Goal: Task Accomplishment & Management: Use online tool/utility

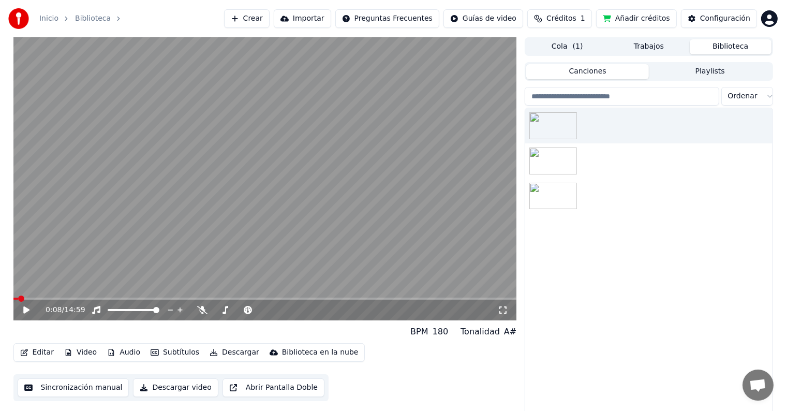
click at [83, 349] on button "Video" at bounding box center [80, 352] width 41 height 14
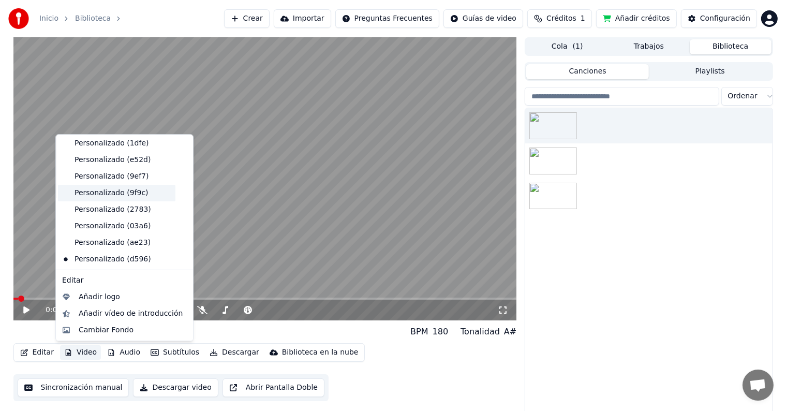
scroll to position [84, 0]
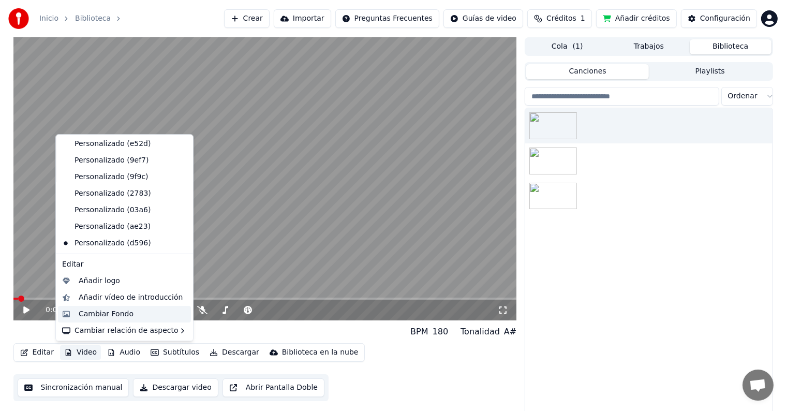
click at [111, 310] on div "Cambiar Fondo" at bounding box center [106, 314] width 55 height 10
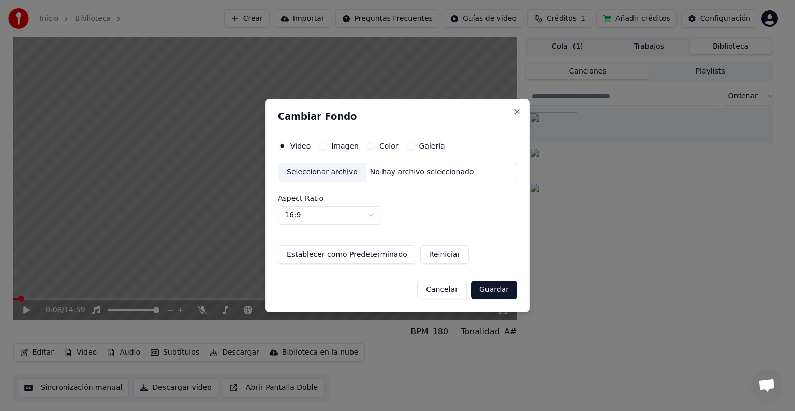
click at [339, 147] on label "Imagen" at bounding box center [344, 145] width 27 height 7
click at [327, 147] on button "Imagen" at bounding box center [323, 146] width 8 height 8
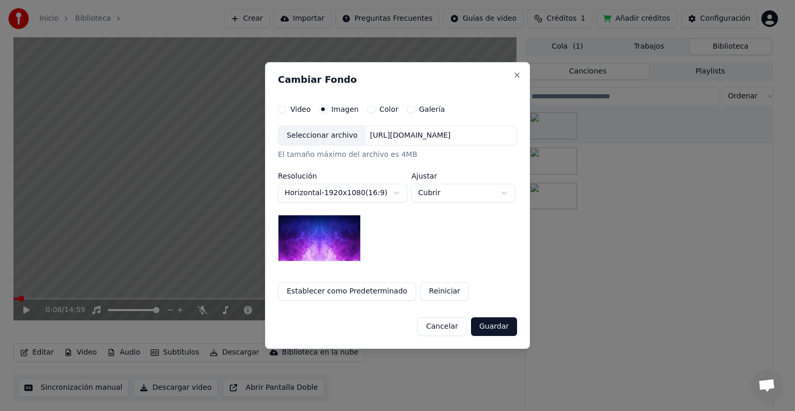
click at [318, 142] on div "Seleccionar archivo" at bounding box center [322, 135] width 87 height 19
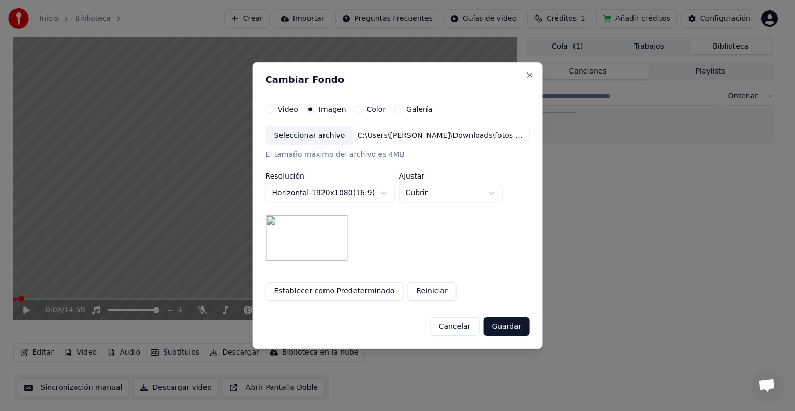
click at [511, 329] on button "Guardar" at bounding box center [507, 326] width 46 height 19
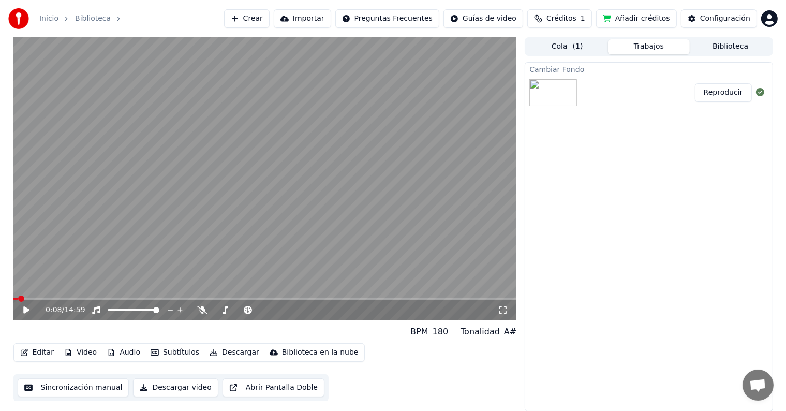
click at [726, 97] on button "Reproducir" at bounding box center [723, 92] width 57 height 19
click at [28, 311] on icon at bounding box center [26, 310] width 5 height 6
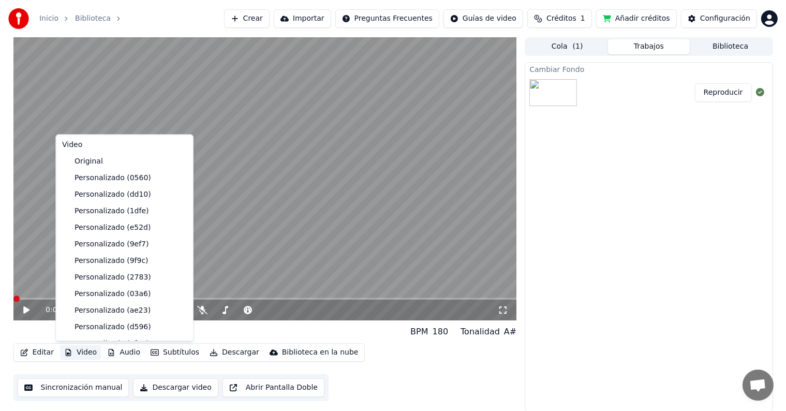
click at [85, 354] on button "Video" at bounding box center [80, 352] width 41 height 14
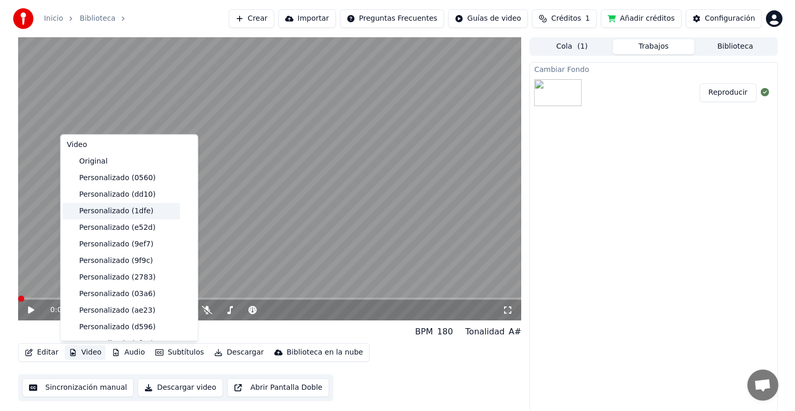
scroll to position [100, 0]
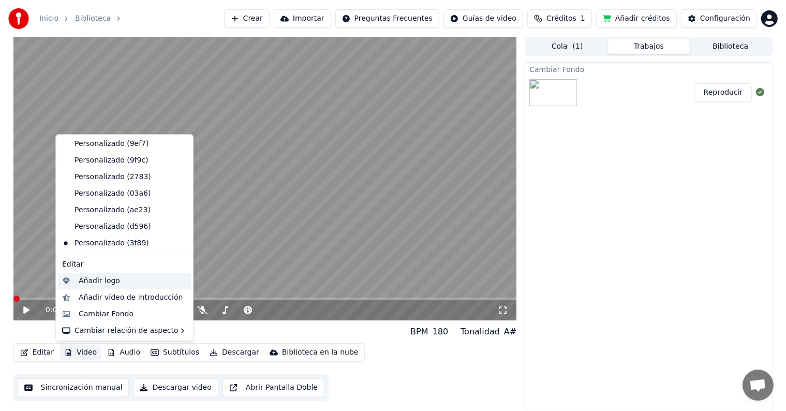
click at [95, 281] on div "Añadir logo" at bounding box center [99, 281] width 41 height 10
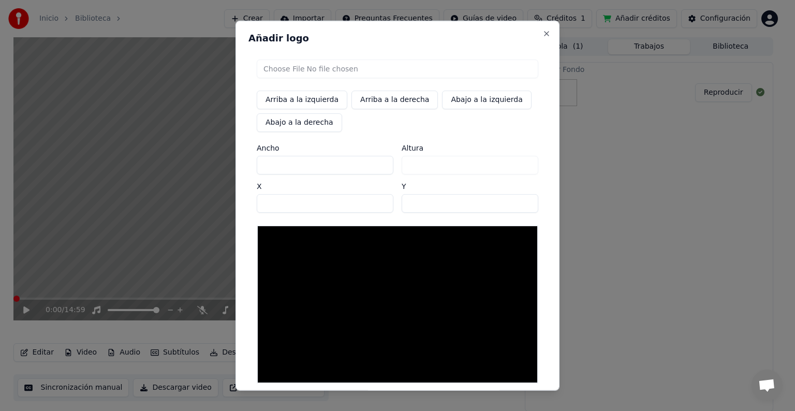
click at [288, 71] on input "file" at bounding box center [398, 69] width 282 height 19
type input "**********"
click at [469, 135] on div "Arriba a la izquierda Arriba a la derecha Abajo a la izquierda Abajo a la derec…" at bounding box center [398, 221] width 298 height 341
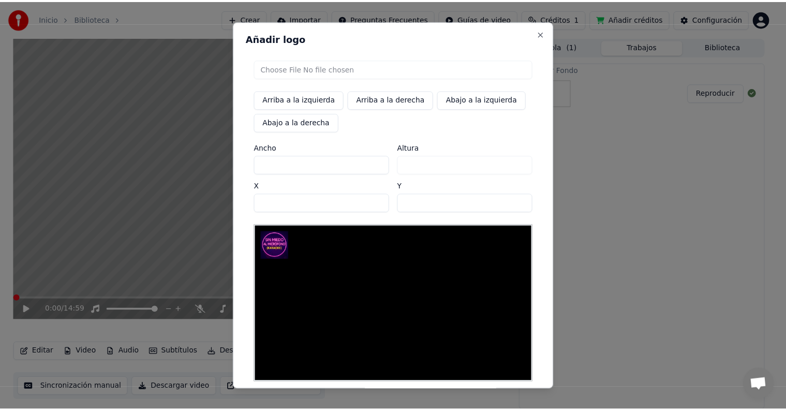
scroll to position [49, 0]
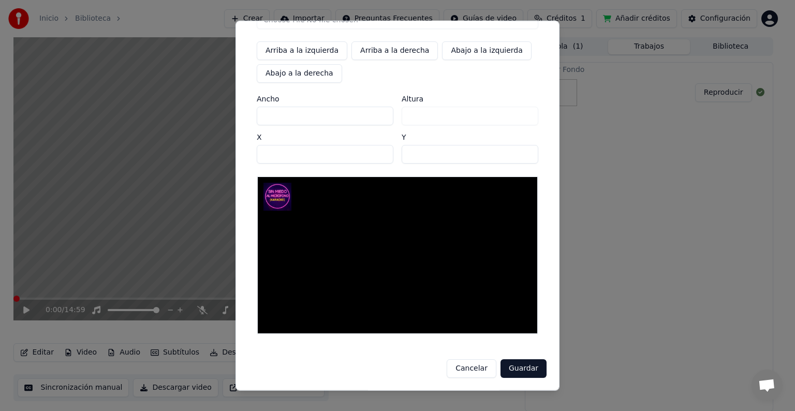
click at [520, 368] on button "Guardar" at bounding box center [524, 368] width 46 height 19
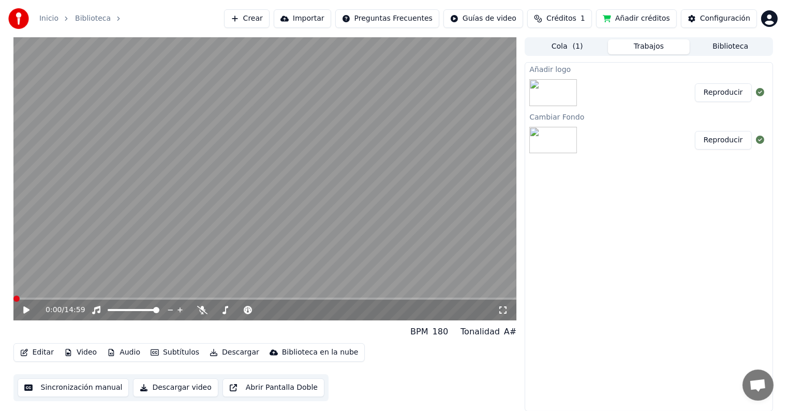
click at [727, 96] on button "Reproducir" at bounding box center [723, 92] width 57 height 19
click at [25, 309] on icon at bounding box center [26, 310] width 5 height 6
click at [225, 352] on button "Descargar" at bounding box center [235, 352] width 58 height 14
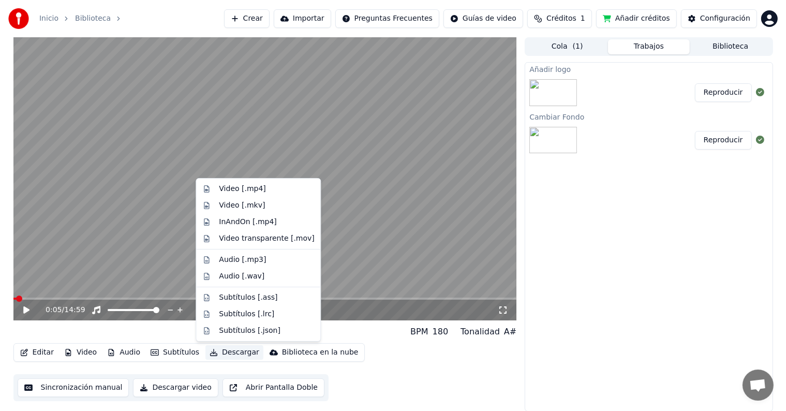
drag, startPoint x: 603, startPoint y: 303, endPoint x: 593, endPoint y: 305, distance: 10.6
click at [604, 303] on div "Añadir logo Reproducir Cambiar Fondo Reproducir" at bounding box center [649, 236] width 248 height 349
click at [222, 353] on button "Descargar" at bounding box center [235, 352] width 58 height 14
click at [239, 191] on div "Video [.mp4]" at bounding box center [242, 189] width 47 height 10
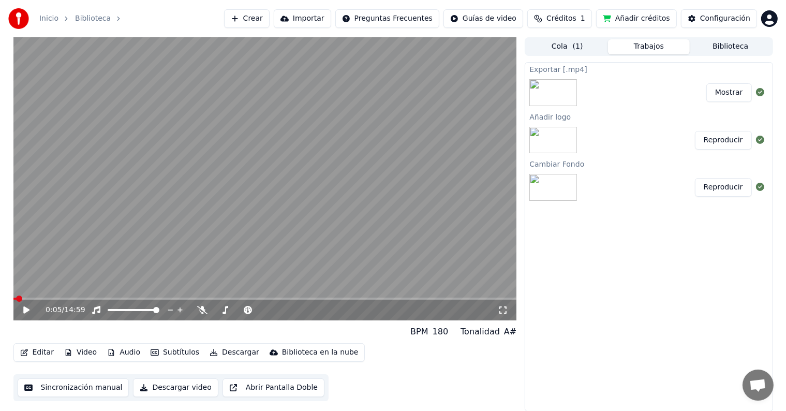
click at [733, 93] on button "Mostrar" at bounding box center [730, 92] width 46 height 19
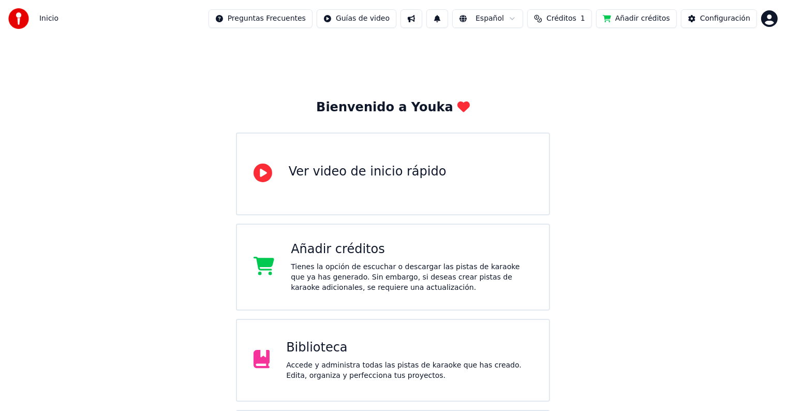
click at [338, 346] on div "Biblioteca" at bounding box center [409, 348] width 246 height 17
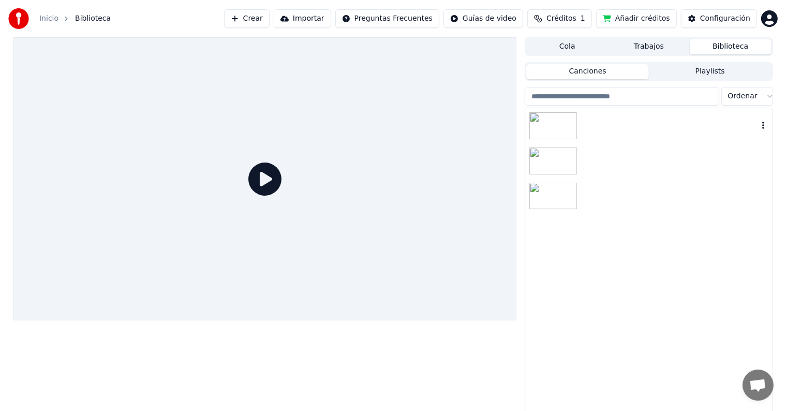
click at [634, 134] on div at bounding box center [649, 125] width 247 height 35
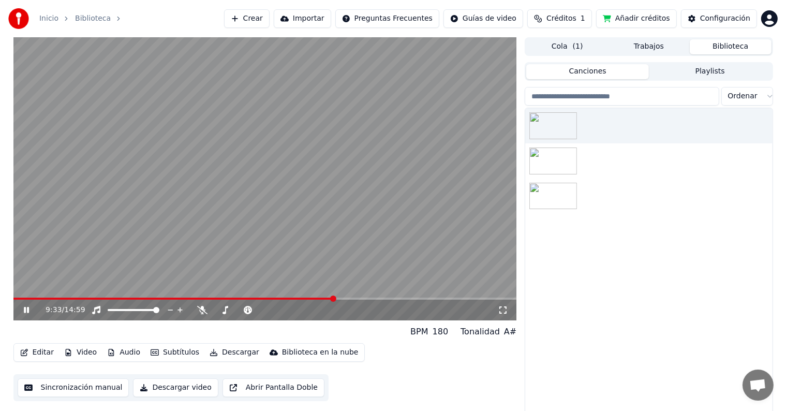
click at [333, 299] on span at bounding box center [265, 299] width 504 height 2
click at [318, 298] on span at bounding box center [174, 299] width 322 height 2
click at [327, 298] on span at bounding box center [265, 299] width 504 height 2
click at [367, 300] on span at bounding box center [265, 299] width 504 height 2
click at [327, 299] on span at bounding box center [170, 299] width 314 height 2
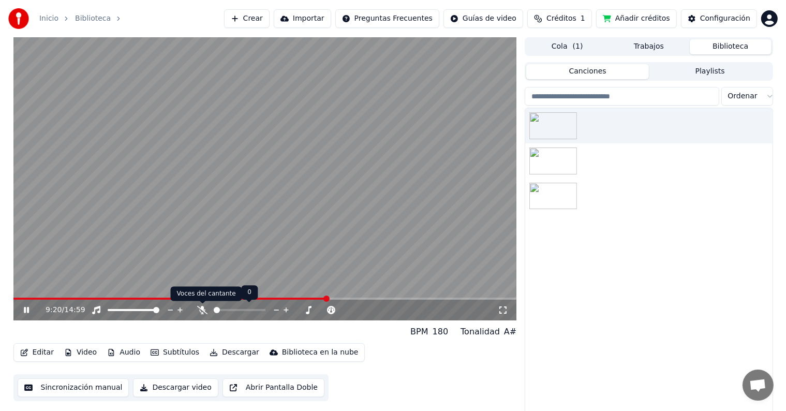
click at [200, 309] on icon at bounding box center [202, 310] width 10 height 8
click at [311, 298] on span at bounding box center [170, 299] width 315 height 2
drag, startPoint x: 505, startPoint y: 311, endPoint x: 505, endPoint y: 323, distance: 11.9
click at [505, 311] on icon at bounding box center [503, 310] width 10 height 8
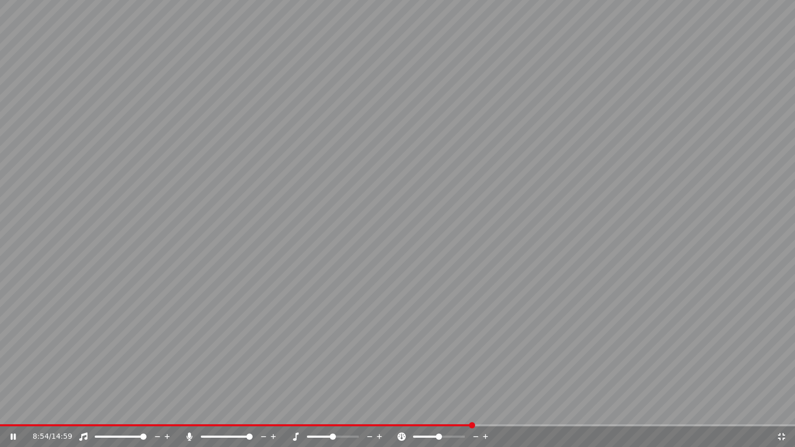
click at [489, 411] on video at bounding box center [397, 223] width 795 height 447
click at [495, 411] on span at bounding box center [397, 426] width 795 height 2
click at [548, 316] on video at bounding box center [397, 223] width 795 height 447
click at [515, 411] on span at bounding box center [397, 426] width 795 height 2
click at [577, 411] on span at bounding box center [397, 426] width 795 height 2
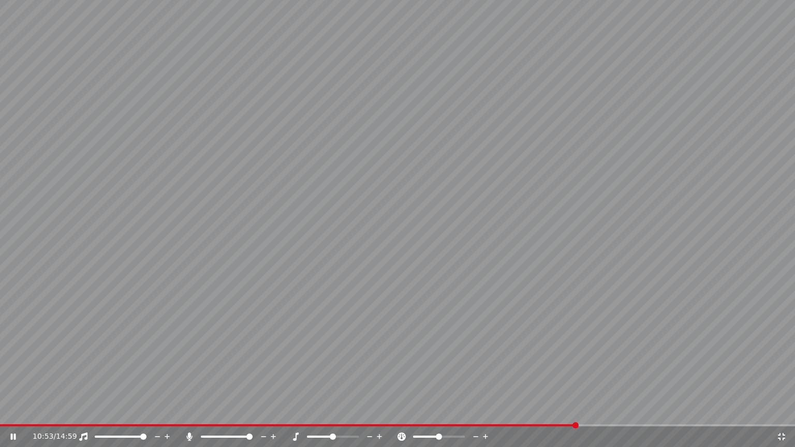
click at [594, 411] on span at bounding box center [397, 426] width 795 height 2
click at [443, 234] on video at bounding box center [397, 223] width 795 height 447
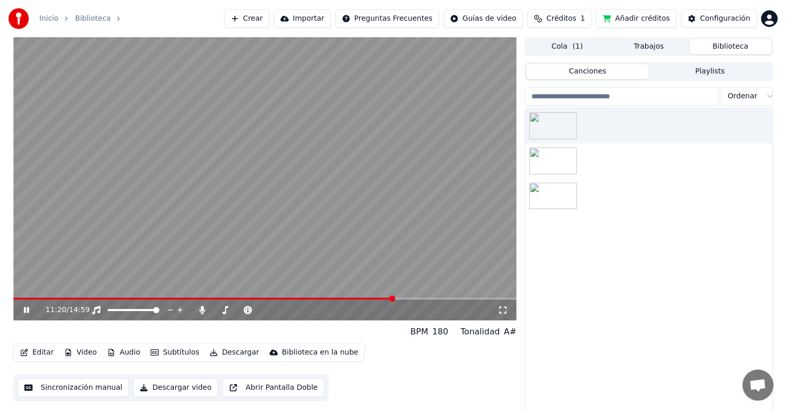
click at [401, 299] on span at bounding box center [265, 299] width 504 height 2
click at [395, 299] on span at bounding box center [204, 299] width 382 height 2
click at [322, 170] on video at bounding box center [265, 178] width 504 height 283
click at [410, 298] on span at bounding box center [265, 299] width 504 height 2
click at [24, 307] on icon at bounding box center [26, 309] width 6 height 7
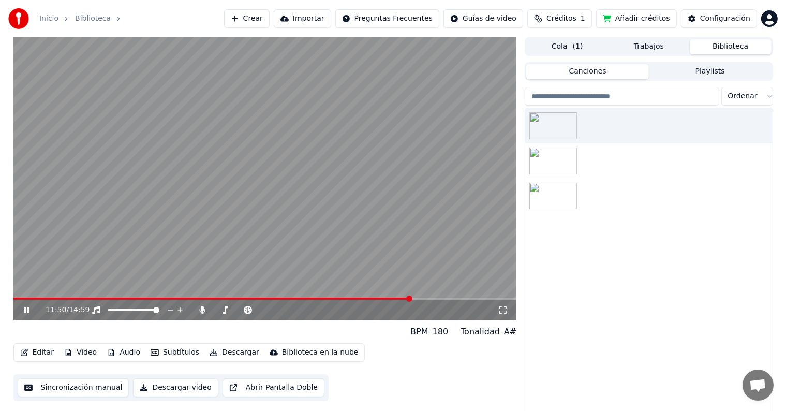
click at [424, 298] on span at bounding box center [265, 299] width 504 height 2
click at [433, 298] on span at bounding box center [265, 299] width 504 height 2
click at [499, 309] on icon at bounding box center [503, 310] width 10 height 8
click at [28, 309] on icon at bounding box center [26, 310] width 5 height 6
click at [41, 353] on button "Editar" at bounding box center [37, 352] width 42 height 14
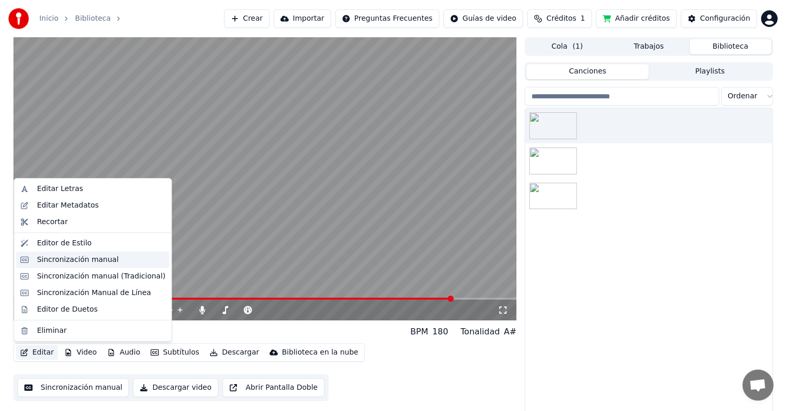
click at [79, 257] on div "Sincronización manual" at bounding box center [78, 260] width 82 height 10
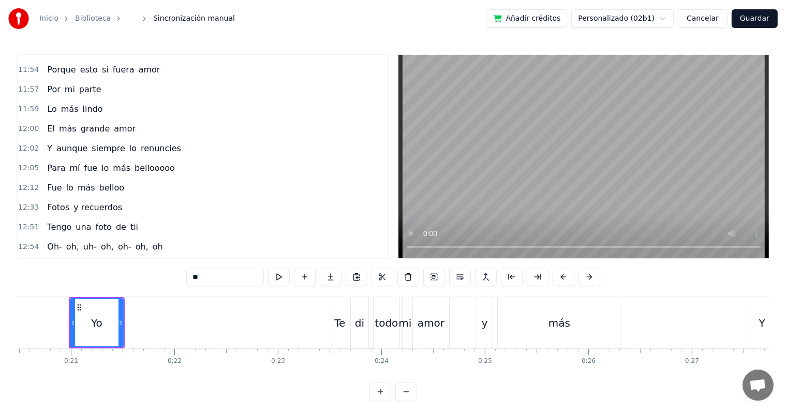
scroll to position [3114, 0]
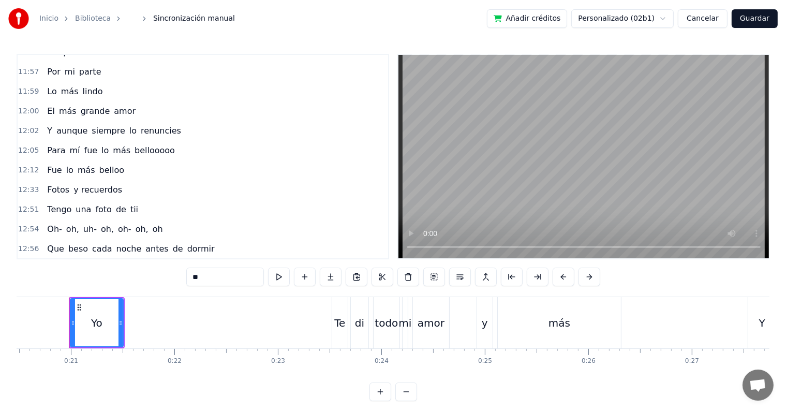
click at [135, 223] on span "oh," at bounding box center [142, 229] width 15 height 12
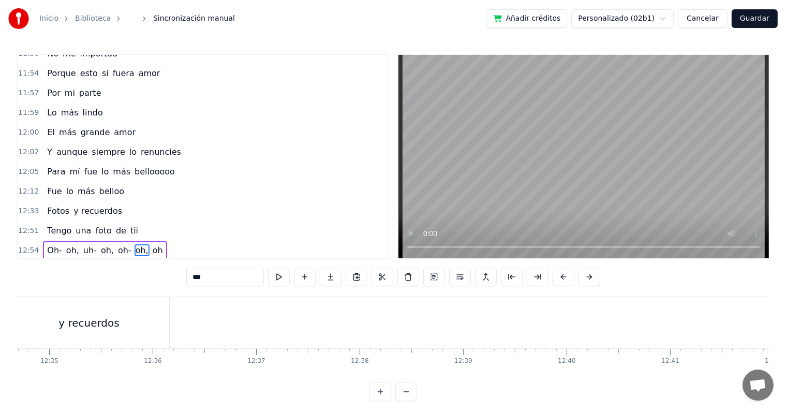
scroll to position [0, 80327]
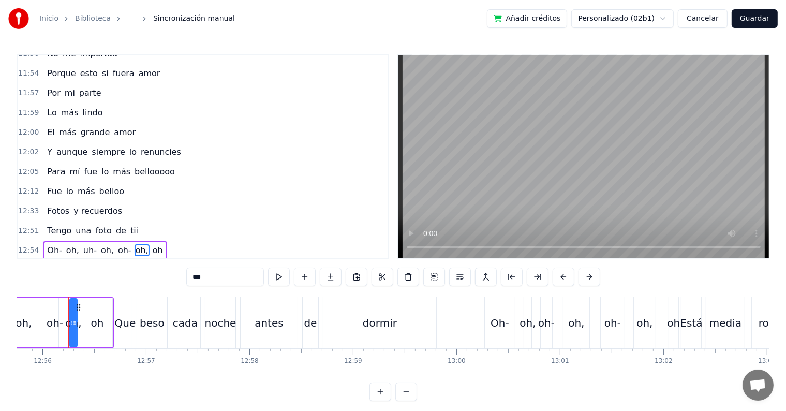
click at [152, 244] on span "oh" at bounding box center [158, 250] width 12 height 12
type input "**"
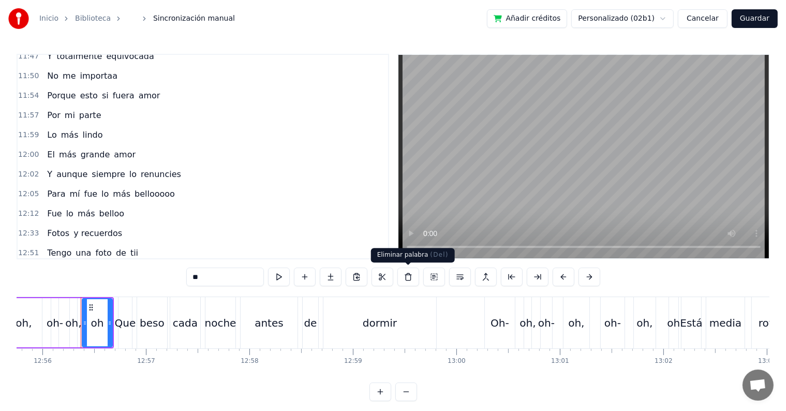
click at [409, 274] on button at bounding box center [409, 277] width 22 height 19
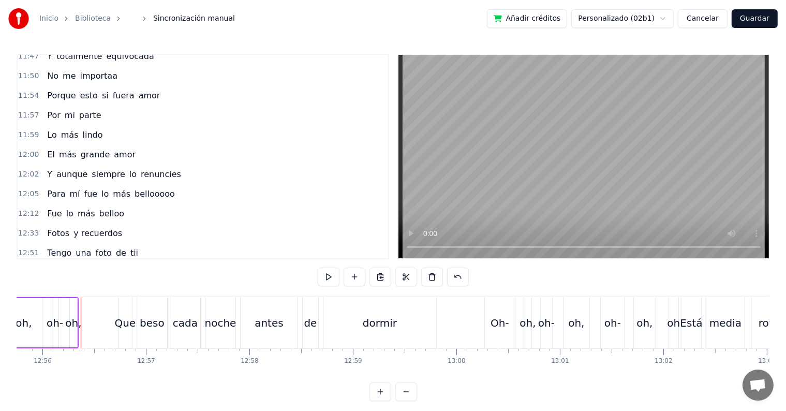
click at [151, 306] on span "oh" at bounding box center [157, 312] width 12 height 12
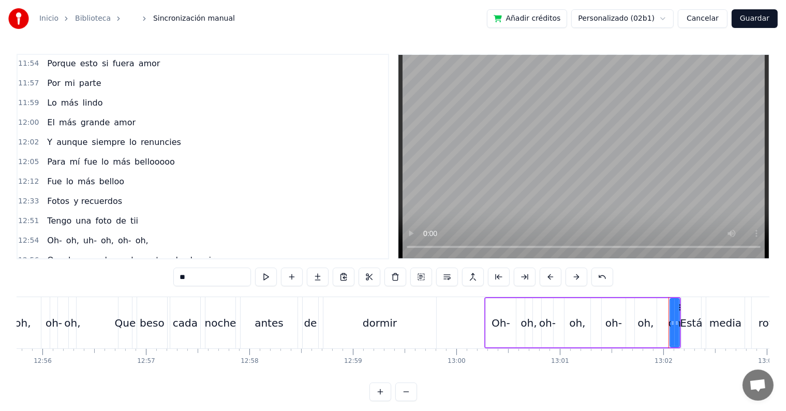
scroll to position [3108, 0]
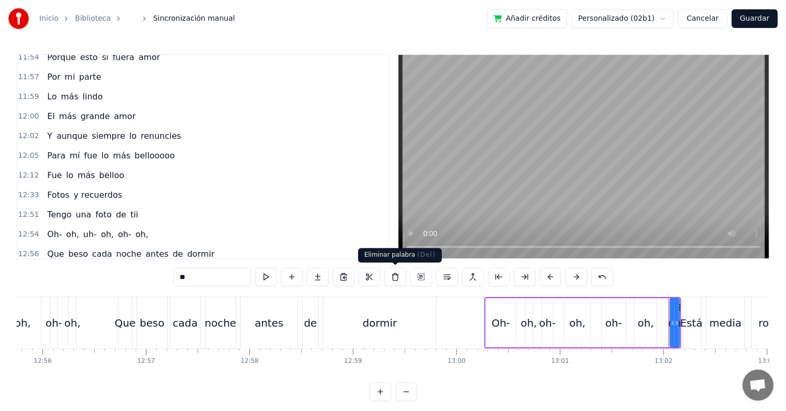
click at [403, 275] on button at bounding box center [396, 277] width 22 height 19
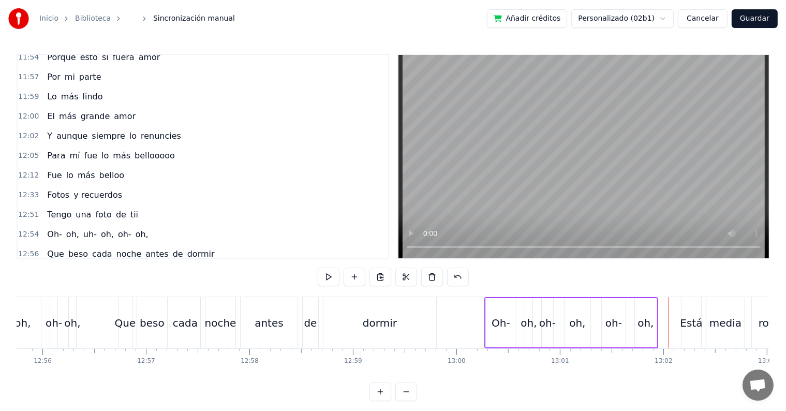
click at [151, 307] on span "oh" at bounding box center [157, 313] width 12 height 12
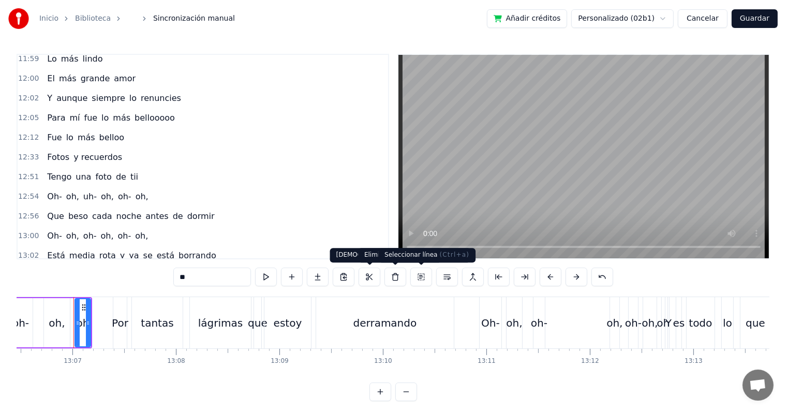
scroll to position [0, 81441]
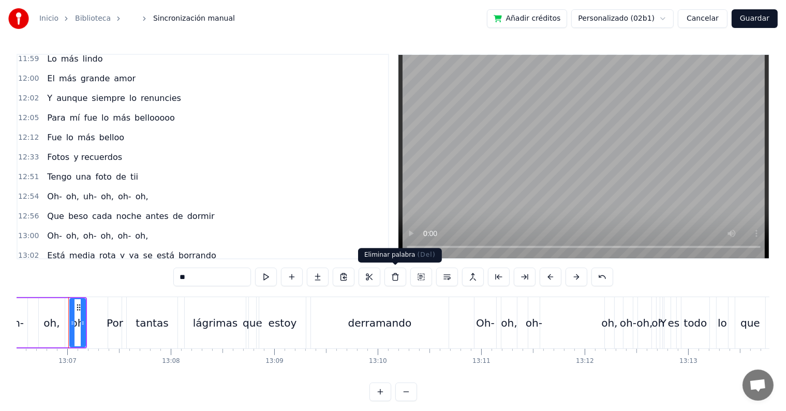
click at [396, 278] on button at bounding box center [396, 277] width 22 height 19
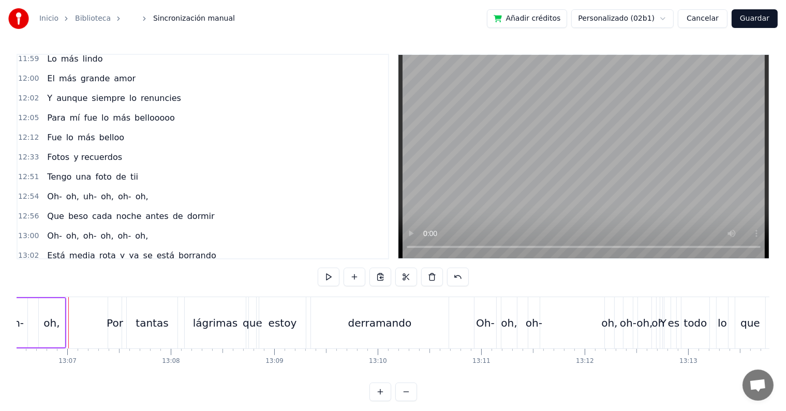
click at [151, 309] on span "oh" at bounding box center [157, 315] width 12 height 12
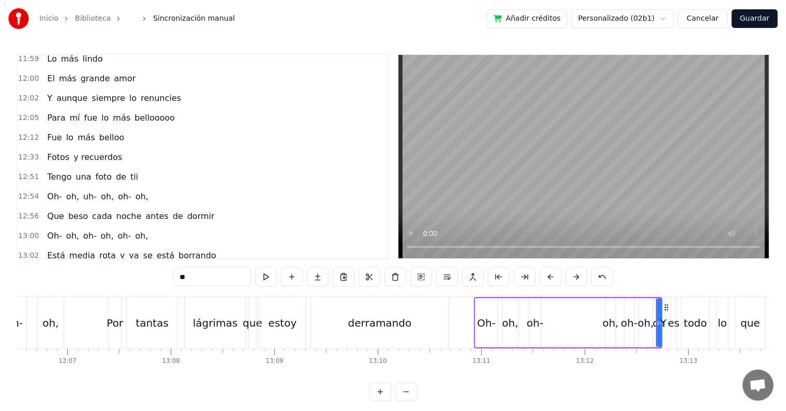
scroll to position [3185, 0]
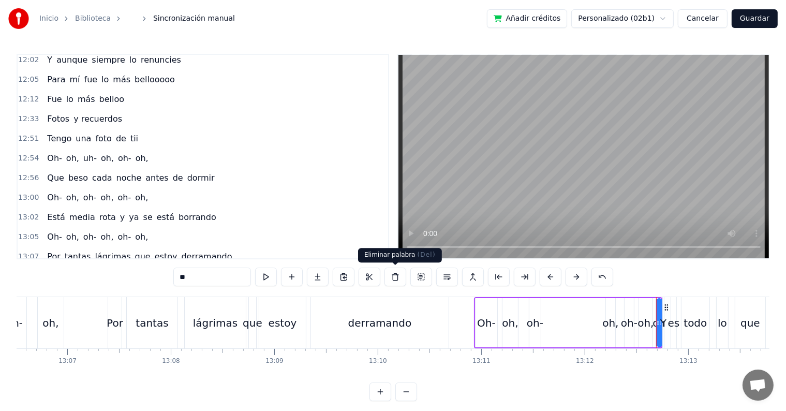
click at [392, 278] on button at bounding box center [396, 277] width 22 height 19
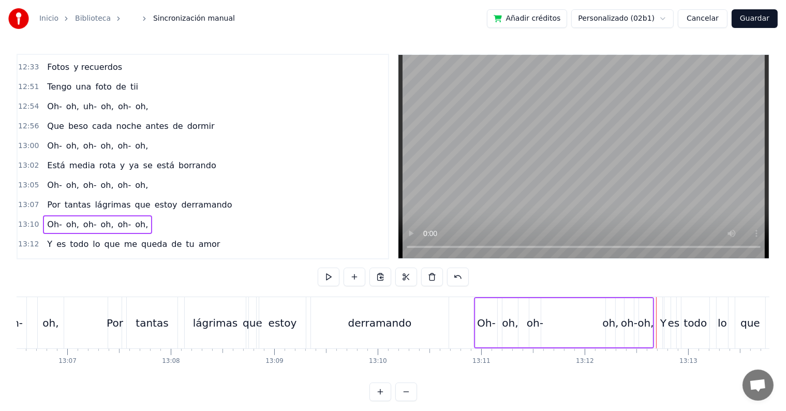
click at [133, 317] on span "oh" at bounding box center [139, 323] width 12 height 12
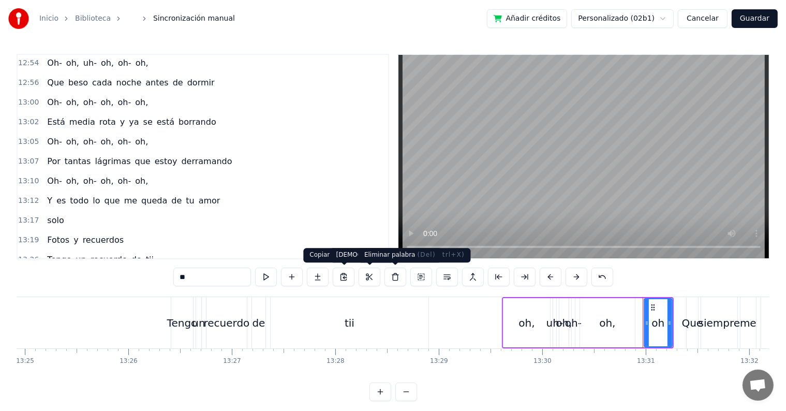
scroll to position [0, 83921]
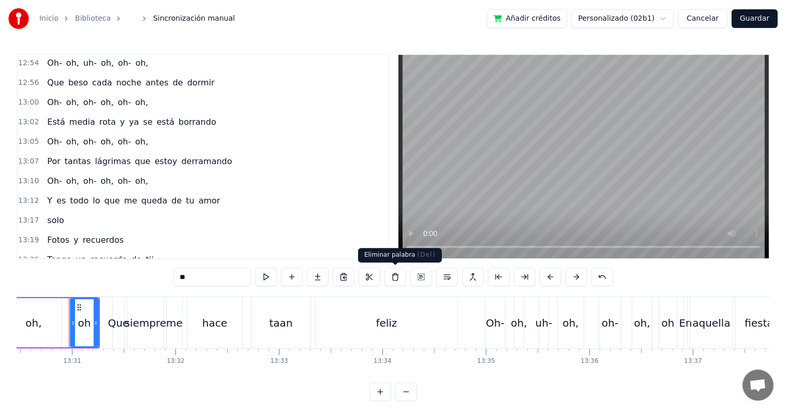
click at [398, 280] on button at bounding box center [396, 277] width 22 height 19
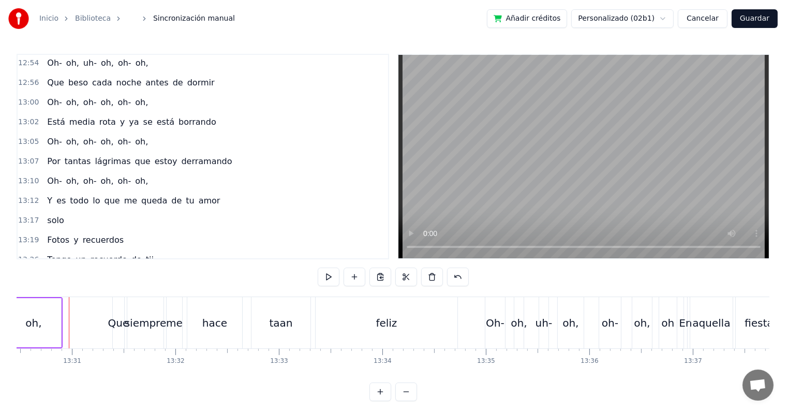
click at [152, 313] on span "oh" at bounding box center [158, 319] width 12 height 12
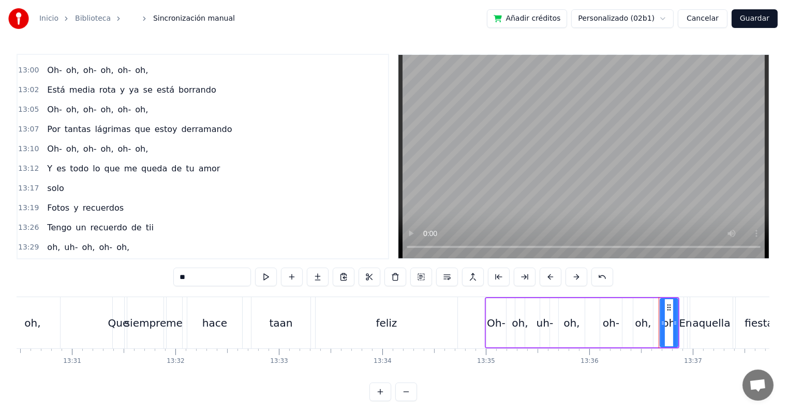
scroll to position [3318, 0]
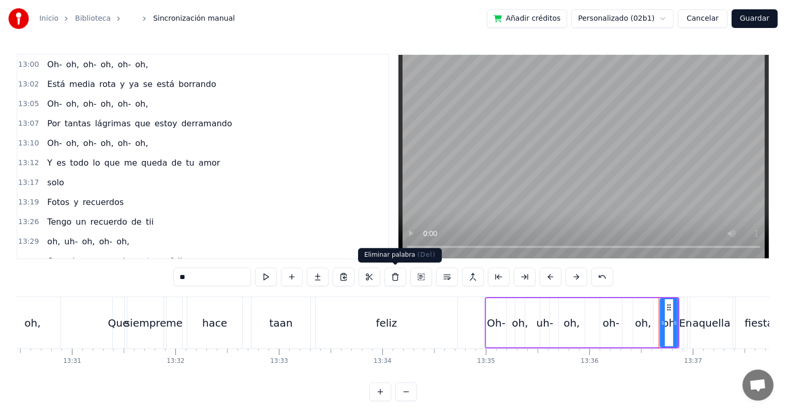
drag, startPoint x: 397, startPoint y: 277, endPoint x: 354, endPoint y: 267, distance: 43.6
click at [397, 277] on button at bounding box center [396, 277] width 22 height 19
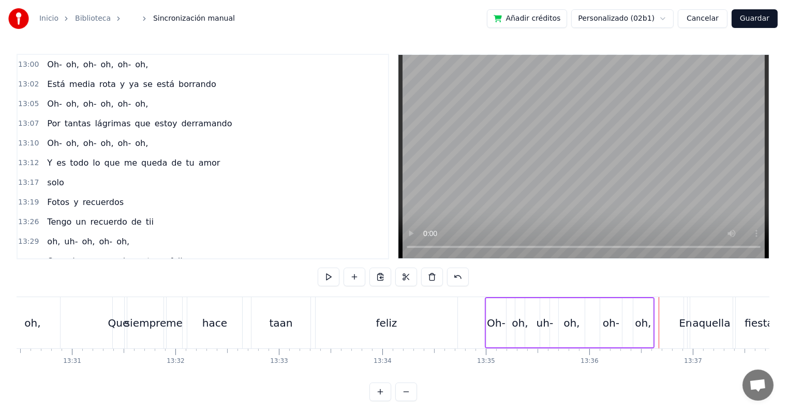
click at [152, 314] on span "oh" at bounding box center [158, 320] width 12 height 12
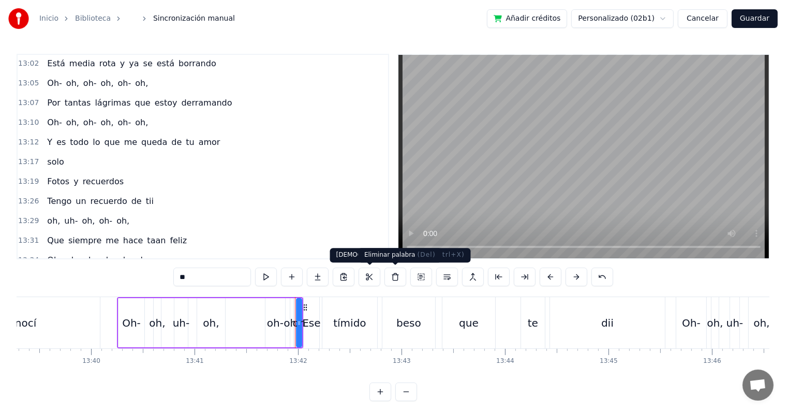
scroll to position [0, 85060]
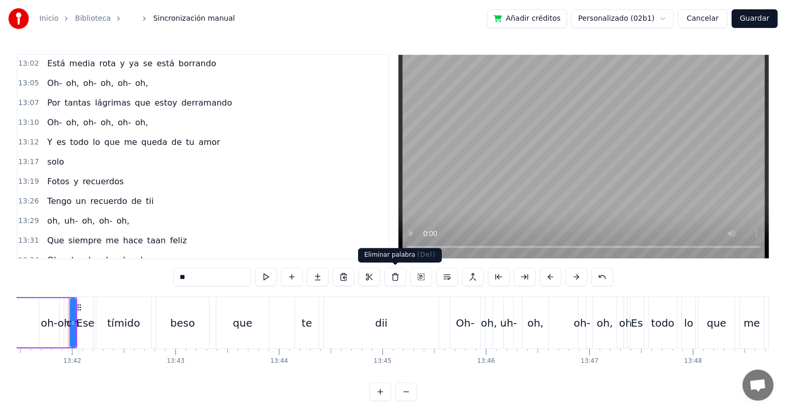
click at [389, 279] on button at bounding box center [396, 277] width 22 height 19
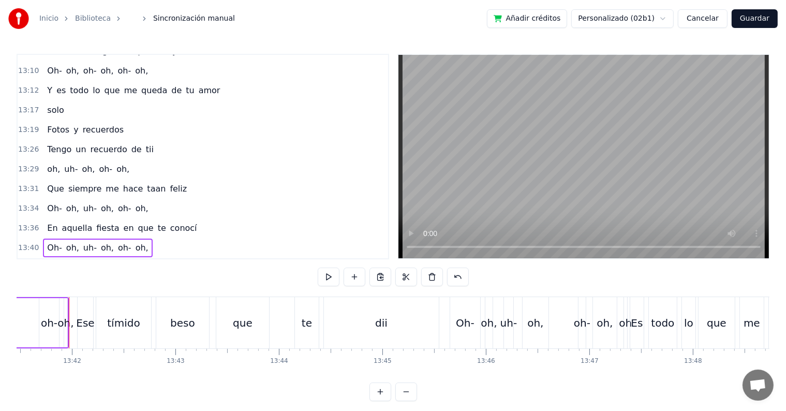
click at [152, 281] on span "oh" at bounding box center [158, 287] width 12 height 12
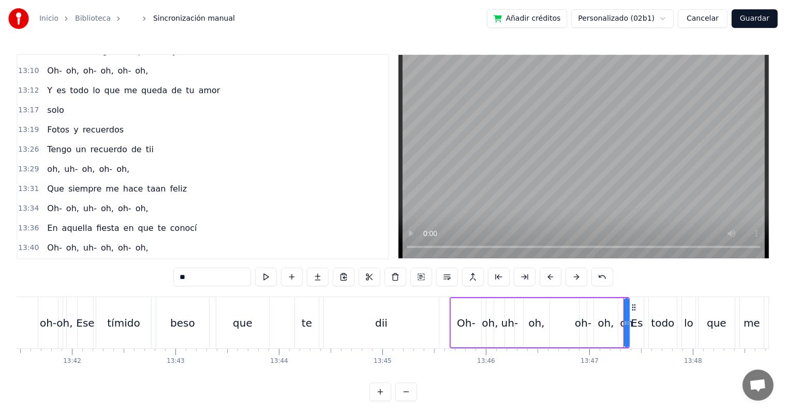
scroll to position [3394, 0]
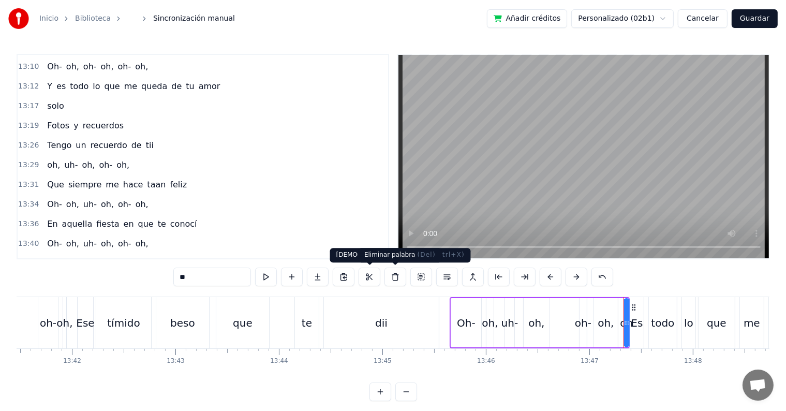
click at [393, 275] on button at bounding box center [396, 277] width 22 height 19
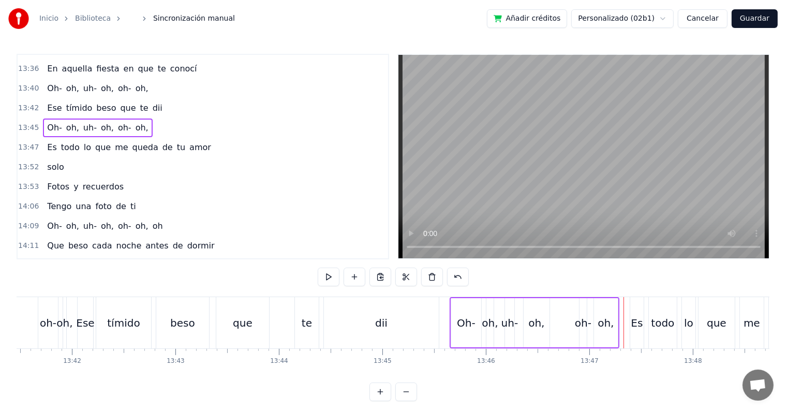
click at [152, 220] on span "oh" at bounding box center [158, 226] width 12 height 12
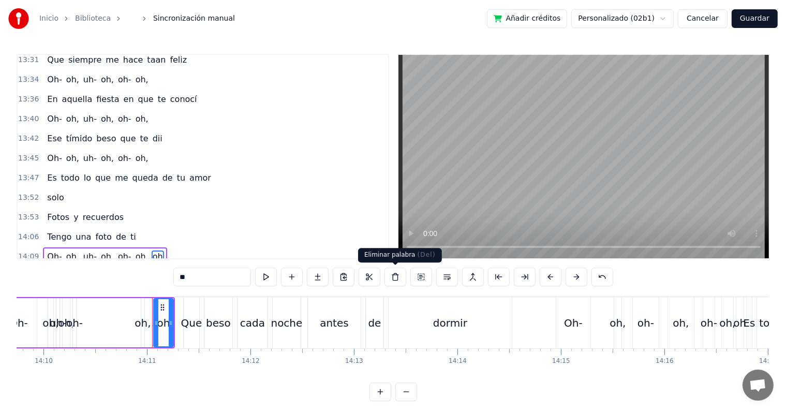
scroll to position [0, 88071]
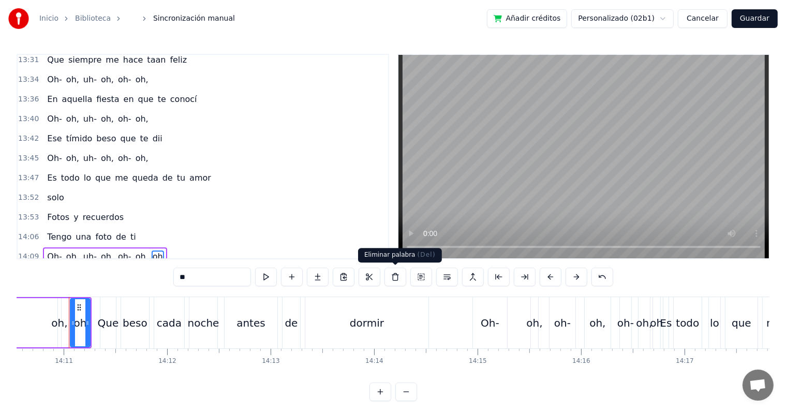
click at [396, 276] on button at bounding box center [396, 277] width 22 height 19
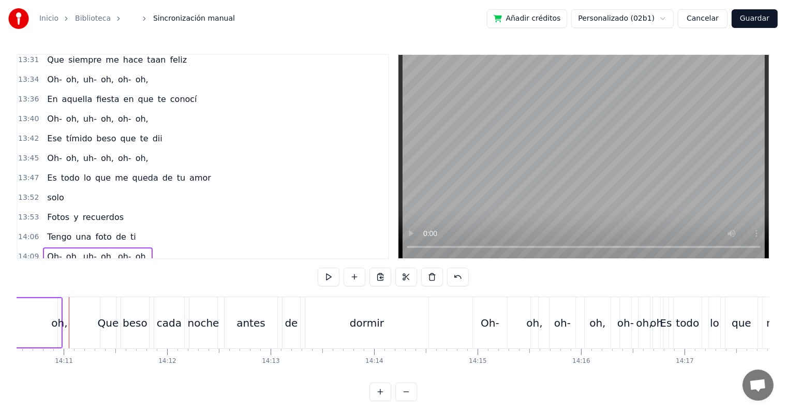
click at [151, 290] on span "oh" at bounding box center [157, 296] width 12 height 12
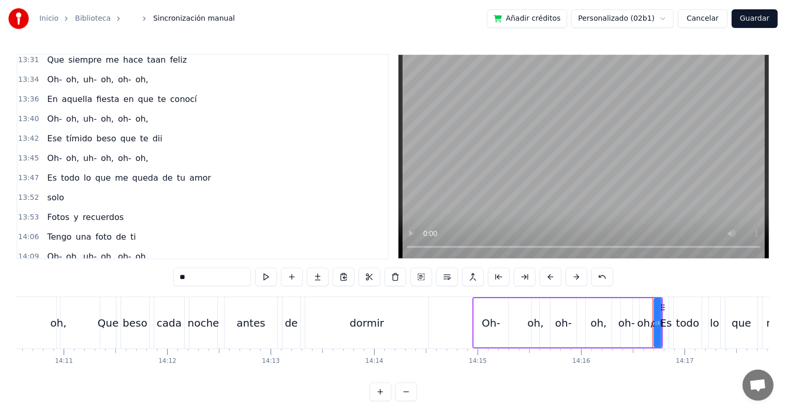
scroll to position [3527, 0]
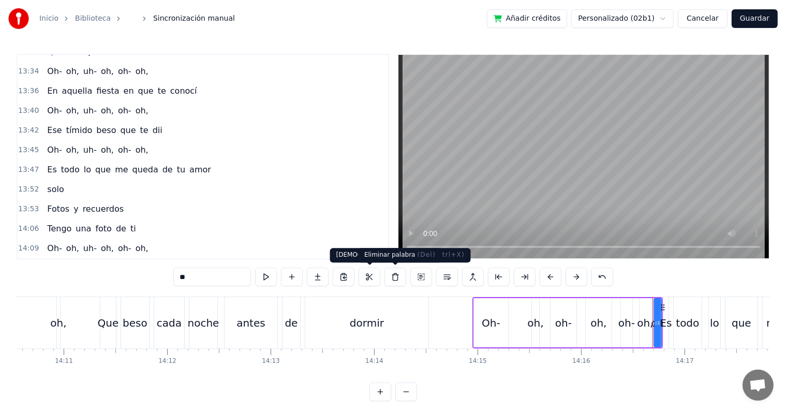
click at [393, 280] on button at bounding box center [396, 277] width 22 height 19
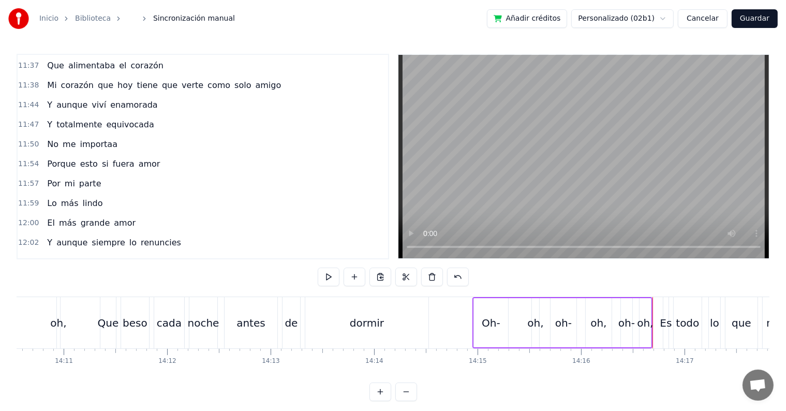
scroll to position [3089, 0]
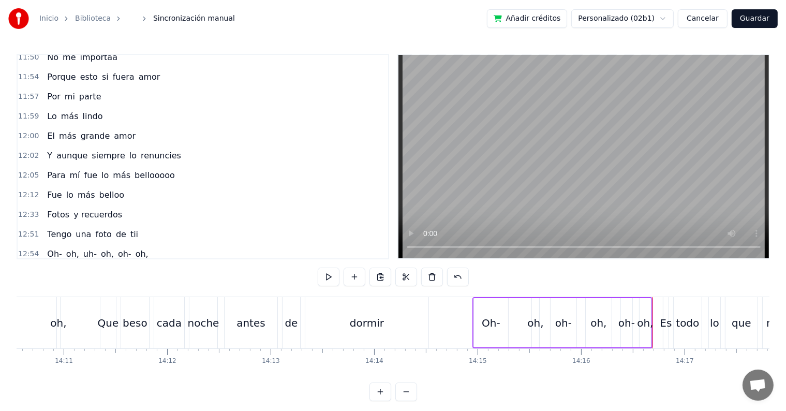
click at [147, 205] on div "12:33 Fotos y recuerdos" at bounding box center [203, 215] width 371 height 20
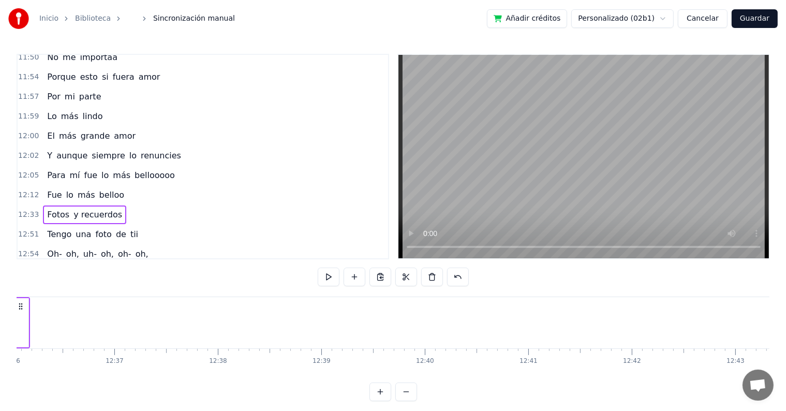
scroll to position [0, 78008]
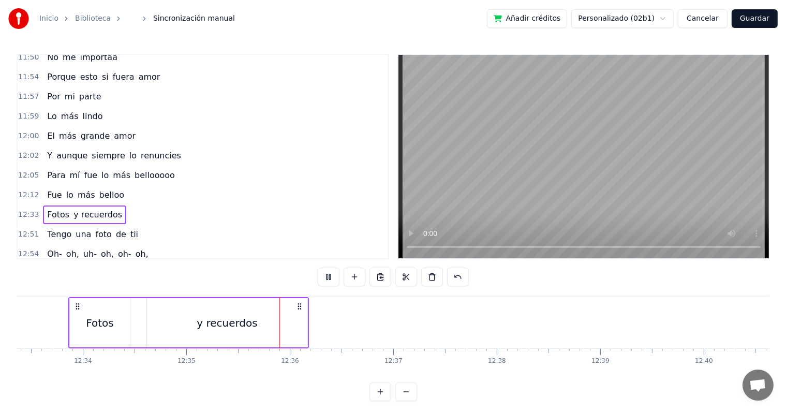
click at [757, 20] on button "Guardar" at bounding box center [755, 18] width 46 height 19
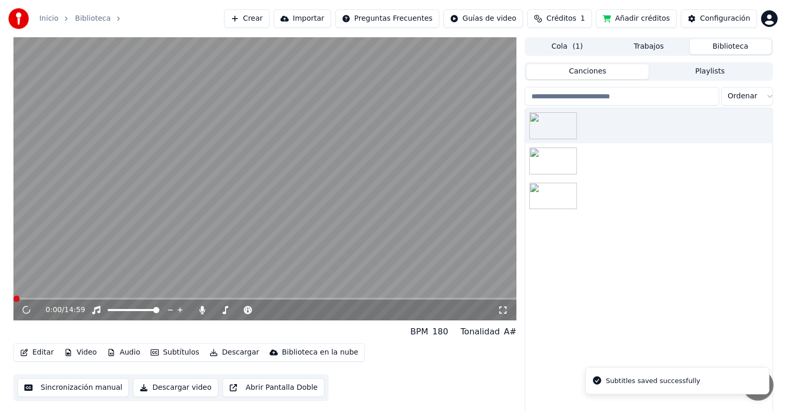
click at [343, 297] on video at bounding box center [265, 178] width 504 height 283
click at [413, 298] on span at bounding box center [265, 299] width 504 height 2
click at [424, 298] on span at bounding box center [265, 299] width 504 height 2
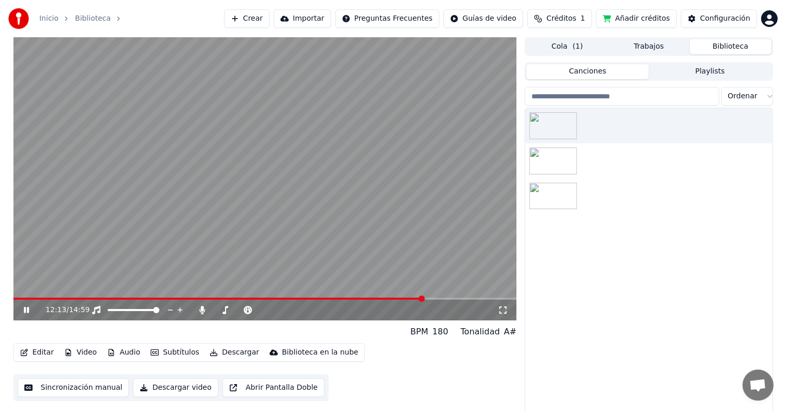
click at [443, 298] on span at bounding box center [265, 299] width 504 height 2
click at [506, 311] on icon at bounding box center [503, 310] width 10 height 8
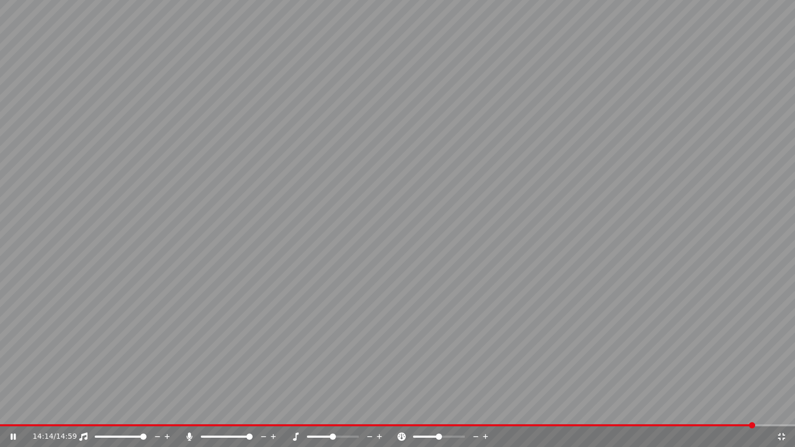
click at [8, 411] on div "14:14 / 14:59" at bounding box center [397, 437] width 787 height 10
click at [13, 411] on icon at bounding box center [20, 437] width 24 height 8
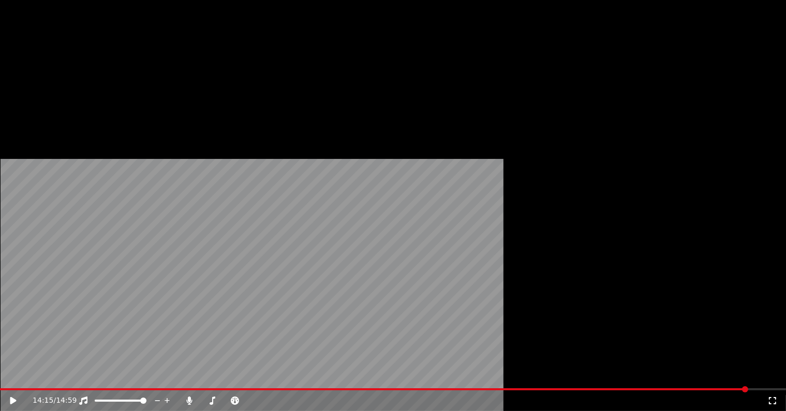
click at [45, 77] on button "Editar" at bounding box center [37, 69] width 42 height 14
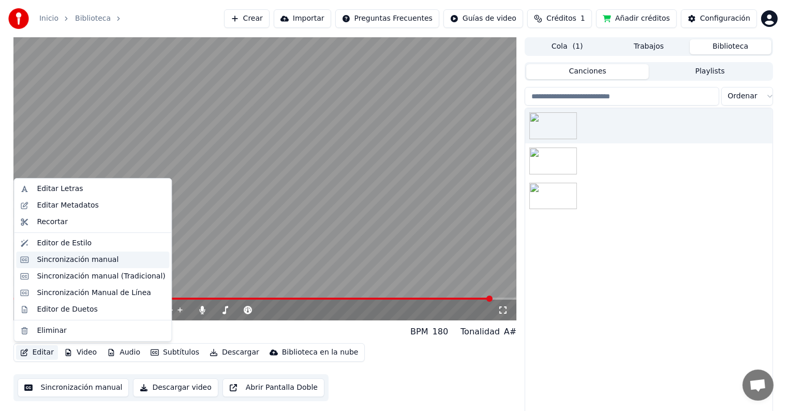
click at [77, 257] on div "Sincronización manual" at bounding box center [78, 260] width 82 height 10
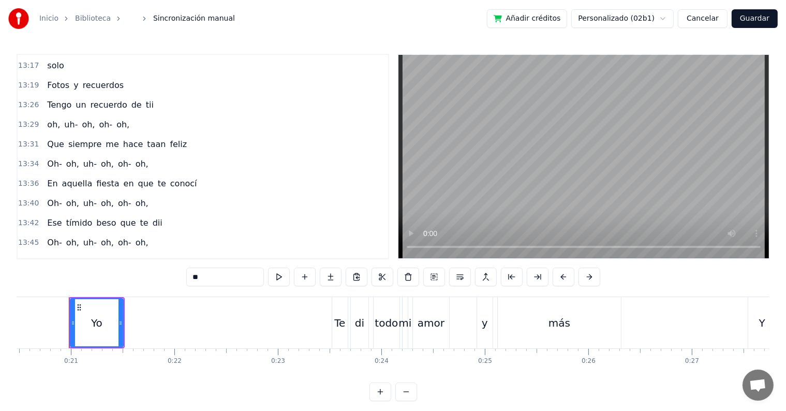
scroll to position [3486, 0]
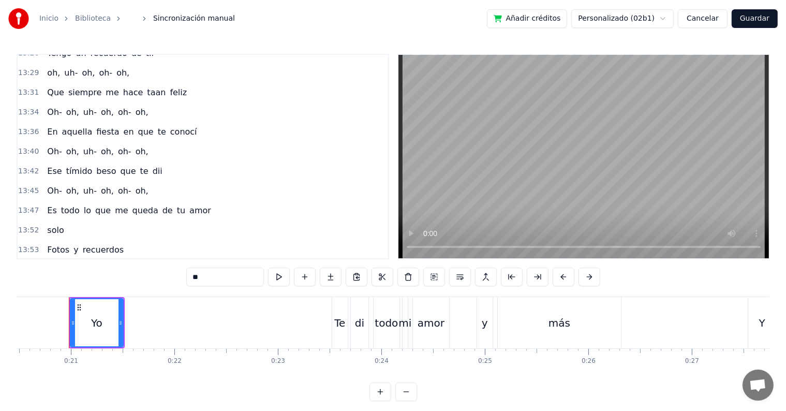
click at [147, 280] on div "14:09 Oh- oh, uh- oh, oh- oh," at bounding box center [203, 290] width 371 height 20
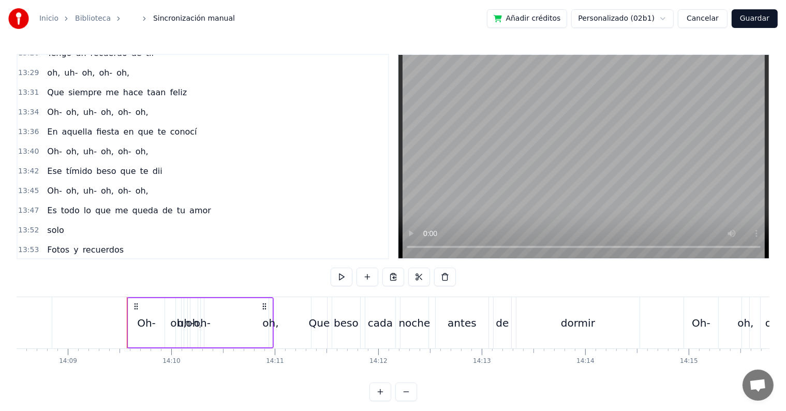
scroll to position [0, 87918]
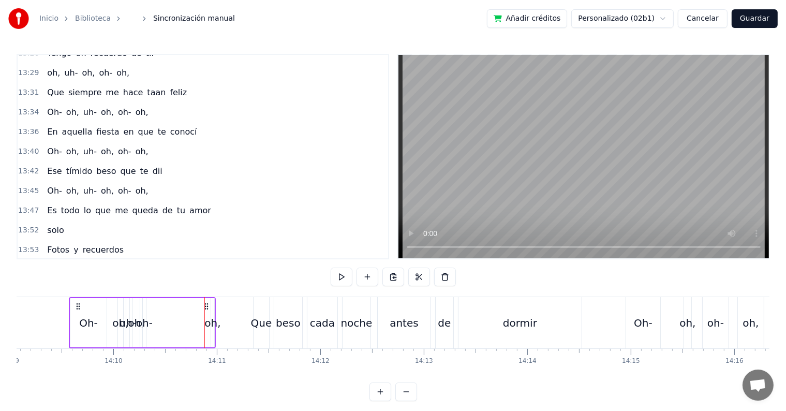
click at [135, 283] on span "oh," at bounding box center [142, 289] width 15 height 12
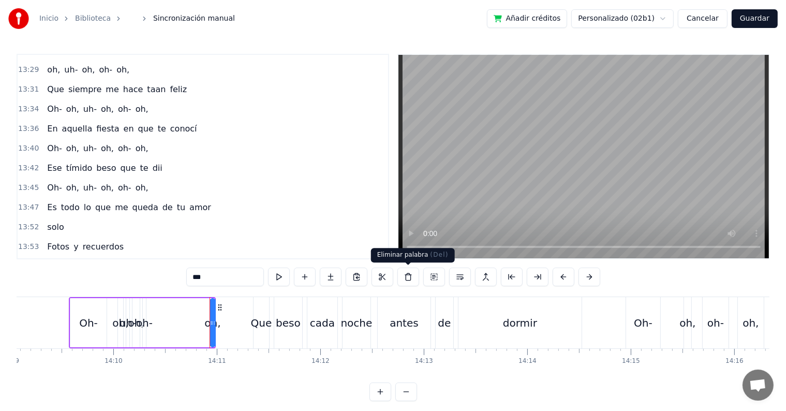
click at [408, 278] on button at bounding box center [409, 277] width 22 height 19
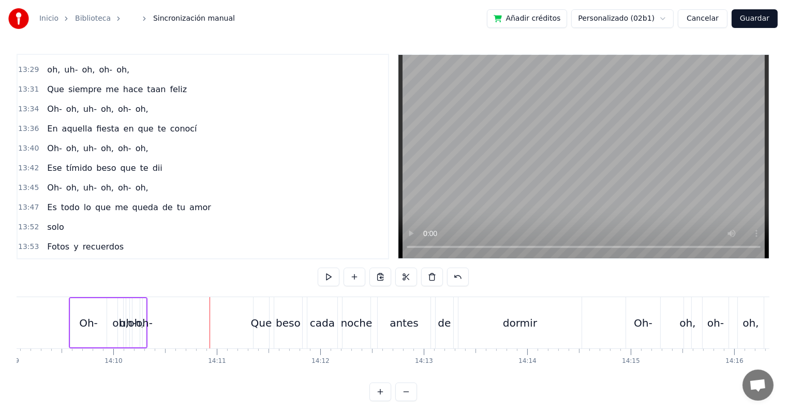
click at [119, 280] on span "oh-" at bounding box center [125, 286] width 16 height 12
click at [228, 278] on input "***" at bounding box center [212, 277] width 78 height 19
click at [100, 280] on span "oh," at bounding box center [107, 286] width 15 height 12
click at [203, 280] on input "***" at bounding box center [212, 277] width 78 height 19
type input "**"
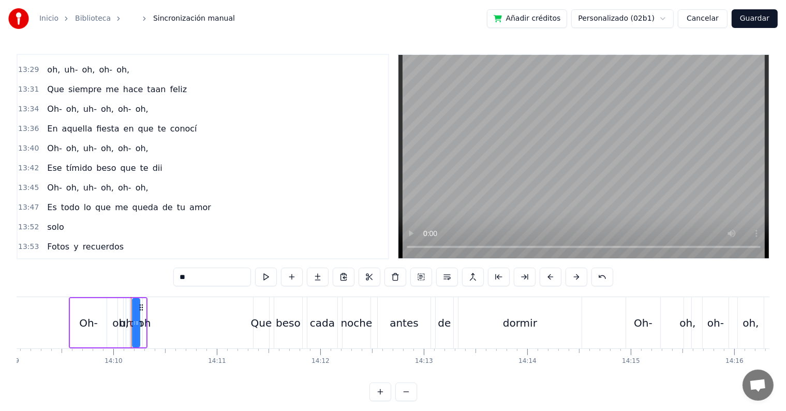
click at [144, 257] on div "14:06 Tengo una foto de ti" at bounding box center [203, 267] width 371 height 20
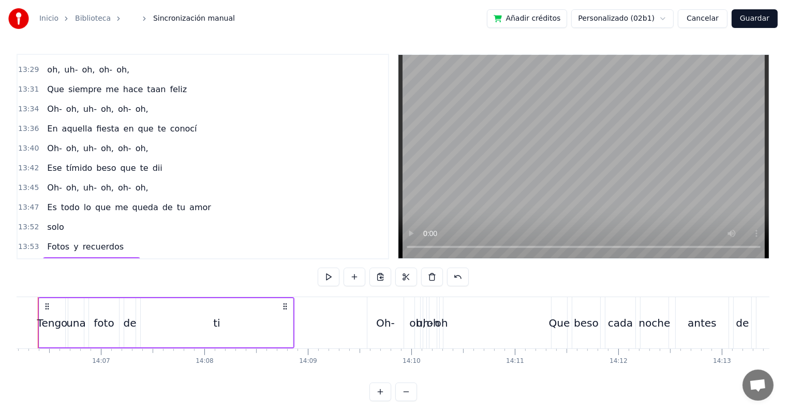
scroll to position [0, 87589]
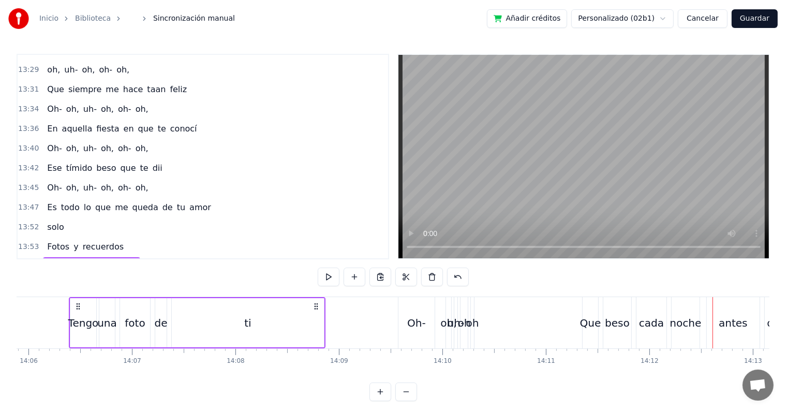
click at [114, 280] on span "oh" at bounding box center [120, 286] width 12 height 12
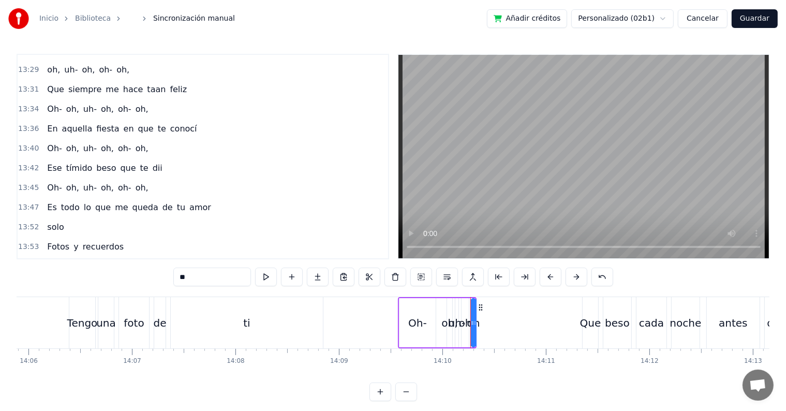
drag, startPoint x: 202, startPoint y: 284, endPoint x: 178, endPoint y: 282, distance: 24.4
click at [178, 282] on input "**" at bounding box center [212, 277] width 78 height 19
drag, startPoint x: 474, startPoint y: 327, endPoint x: 536, endPoint y: 327, distance: 62.1
click at [536, 327] on div "oh" at bounding box center [505, 322] width 66 height 49
click at [516, 325] on div "oh" at bounding box center [505, 322] width 64 height 47
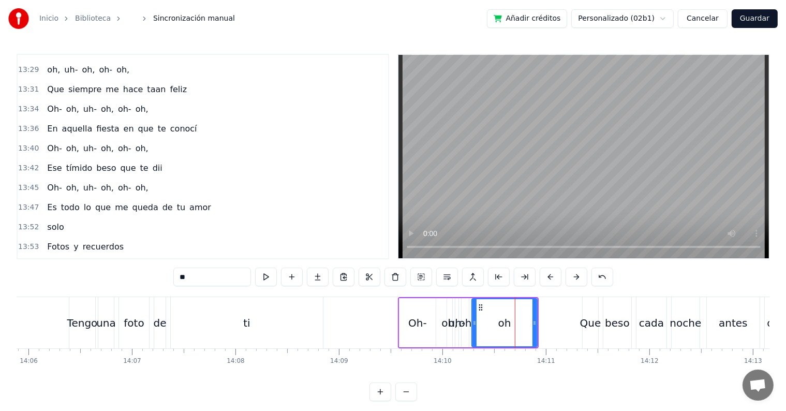
click at [232, 275] on input "**" at bounding box center [212, 277] width 78 height 19
paste input "***"
paste input "**"
type input "*****"
click at [271, 278] on button at bounding box center [266, 277] width 22 height 19
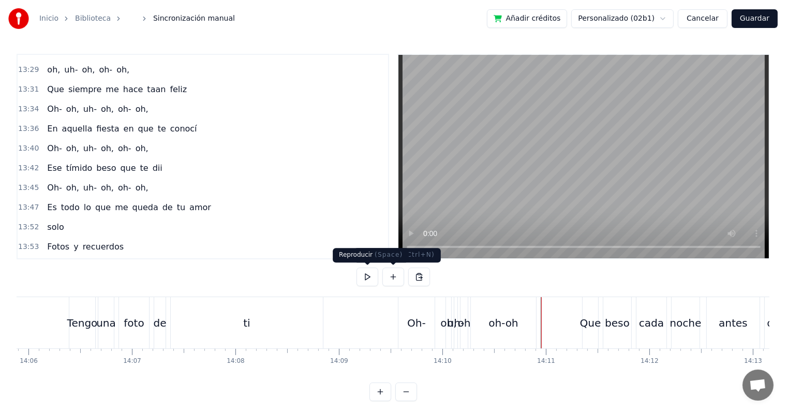
click at [373, 273] on button at bounding box center [368, 277] width 22 height 19
click at [533, 329] on div "oh-oh" at bounding box center [503, 322] width 65 height 51
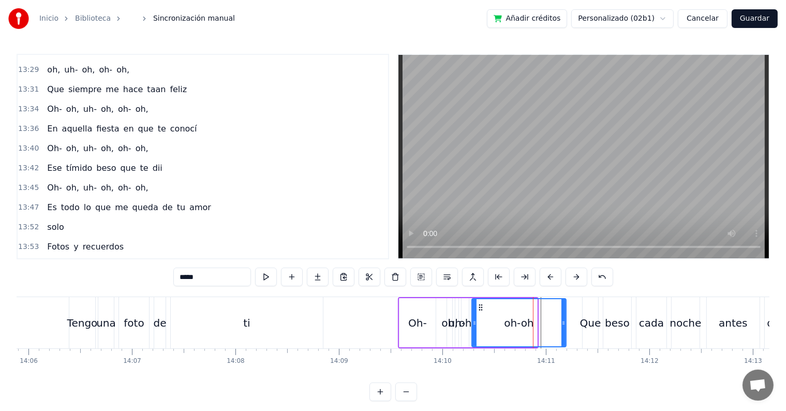
drag, startPoint x: 535, startPoint y: 320, endPoint x: 564, endPoint y: 322, distance: 29.0
click at [564, 322] on icon at bounding box center [564, 323] width 4 height 8
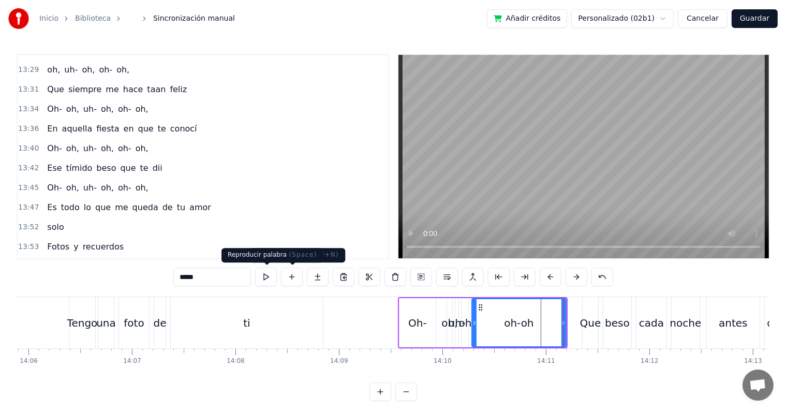
click at [276, 276] on button at bounding box center [266, 277] width 22 height 19
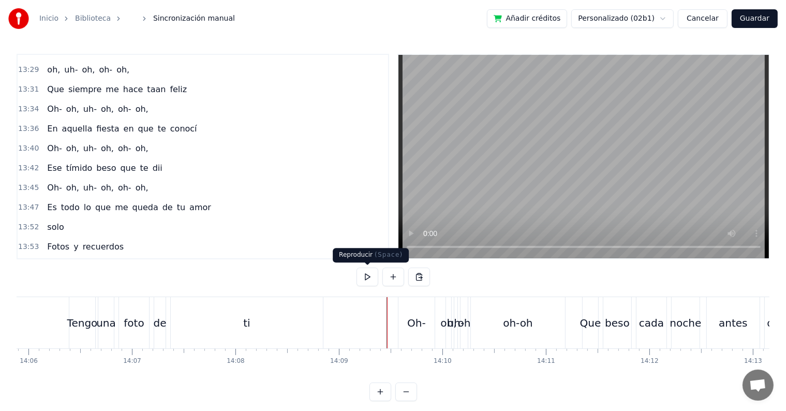
click at [366, 277] on button at bounding box center [368, 277] width 22 height 19
click at [410, 335] on div "Oh-" at bounding box center [417, 322] width 36 height 51
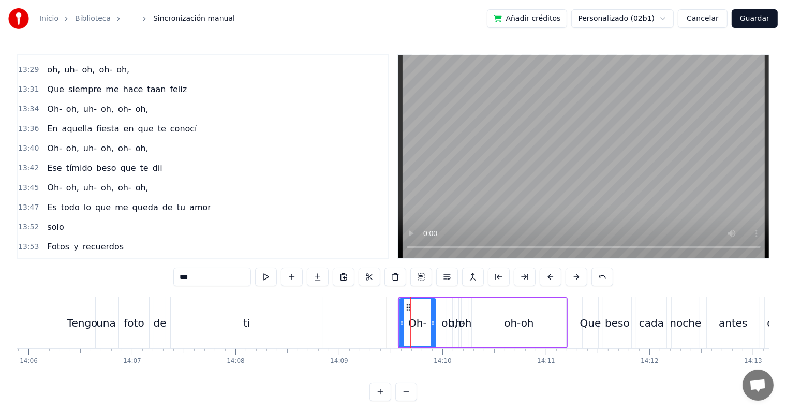
click at [455, 317] on div "uh-" at bounding box center [457, 323] width 17 height 16
click at [449, 319] on div "oh," at bounding box center [450, 323] width 16 height 16
drag, startPoint x: 450, startPoint y: 319, endPoint x: 473, endPoint y: 321, distance: 22.8
click at [473, 321] on icon at bounding box center [473, 323] width 4 height 8
click at [480, 318] on div "oh-oh" at bounding box center [519, 322] width 94 height 49
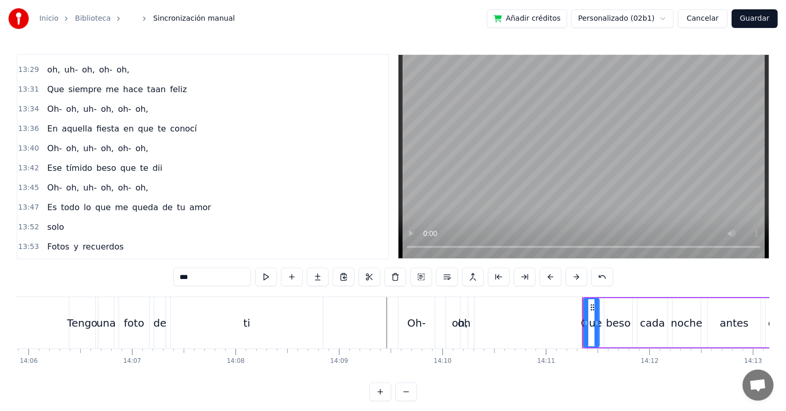
scroll to position [3508, 0]
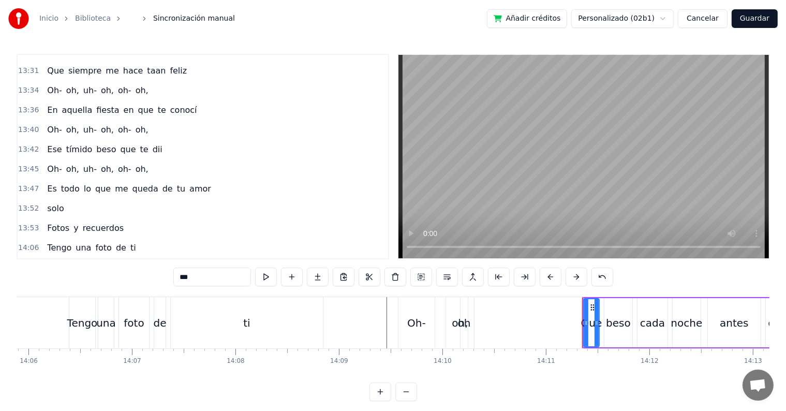
click at [457, 316] on div "oh," at bounding box center [460, 323] width 16 height 16
type input "***"
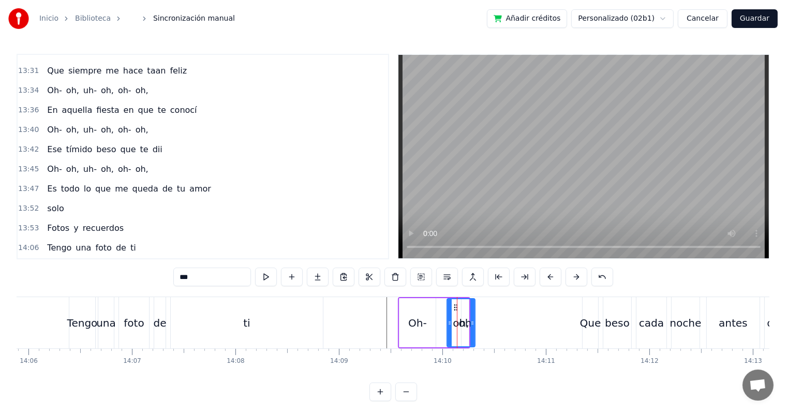
scroll to position [3490, 0]
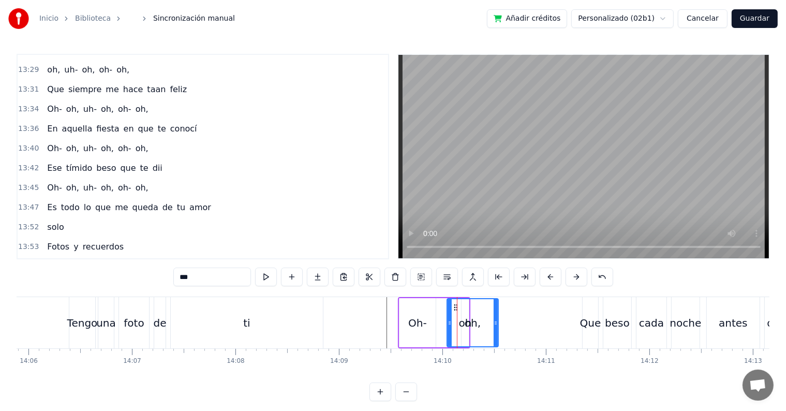
drag, startPoint x: 474, startPoint y: 319, endPoint x: 497, endPoint y: 320, distance: 23.3
click at [497, 320] on icon at bounding box center [496, 323] width 4 height 8
drag, startPoint x: 475, startPoint y: 314, endPoint x: 489, endPoint y: 316, distance: 14.1
click at [489, 316] on div "oh," at bounding box center [473, 322] width 50 height 47
drag, startPoint x: 478, startPoint y: 310, endPoint x: 458, endPoint y: 311, distance: 20.2
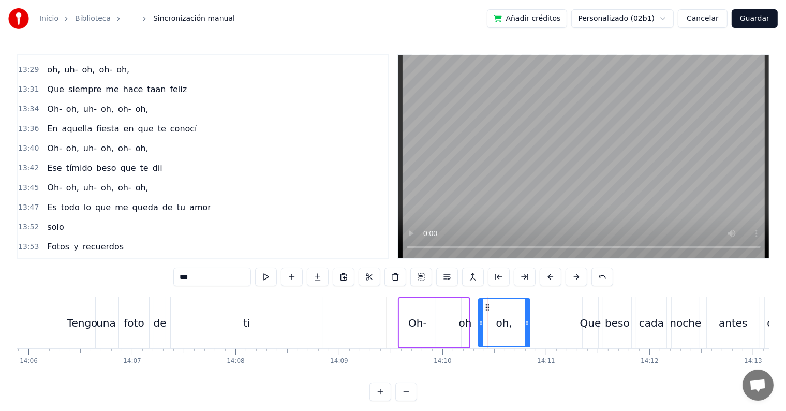
click at [458, 311] on div "Oh- oh oh," at bounding box center [434, 322] width 72 height 51
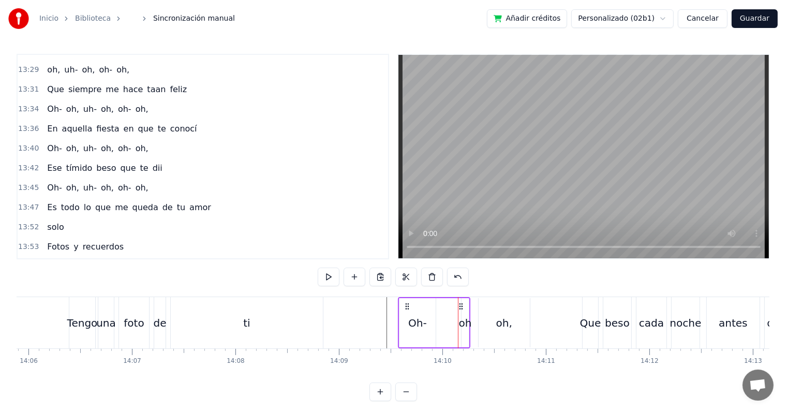
click at [466, 309] on div "oh" at bounding box center [465, 322] width 7 height 49
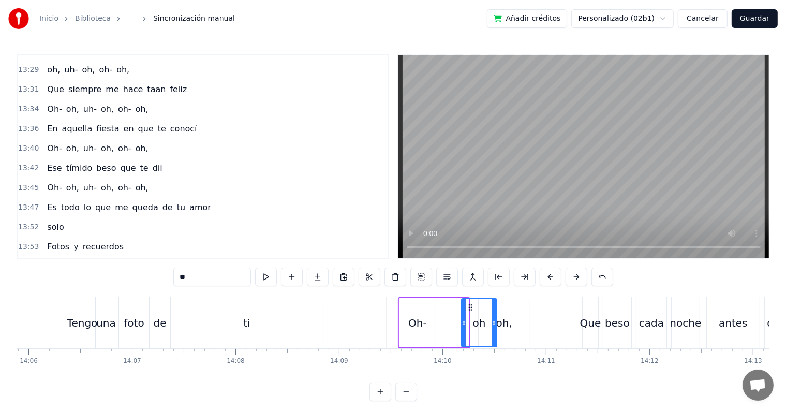
drag, startPoint x: 466, startPoint y: 317, endPoint x: 494, endPoint y: 319, distance: 28.1
click at [494, 319] on div at bounding box center [494, 322] width 4 height 47
click at [513, 318] on div "oh," at bounding box center [504, 322] width 51 height 49
type input "***"
drag, startPoint x: 505, startPoint y: 318, endPoint x: 521, endPoint y: 320, distance: 16.2
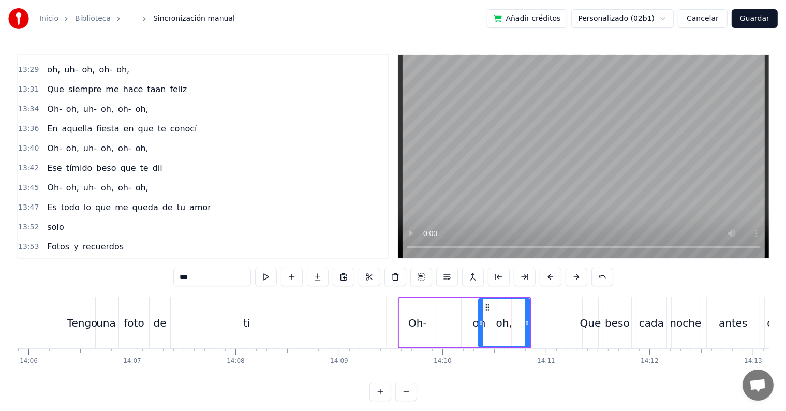
click at [521, 320] on div "oh," at bounding box center [504, 322] width 50 height 47
click at [522, 320] on div "oh," at bounding box center [504, 322] width 50 height 47
click at [442, 329] on div "Oh- oh oh," at bounding box center [465, 322] width 134 height 51
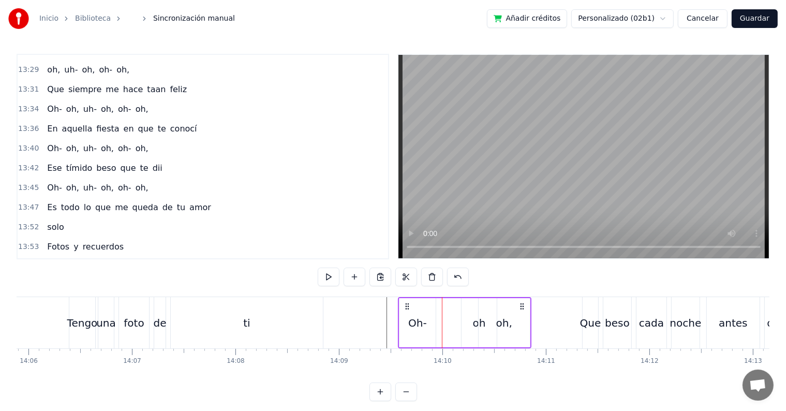
click at [516, 323] on div "oh," at bounding box center [504, 322] width 51 height 49
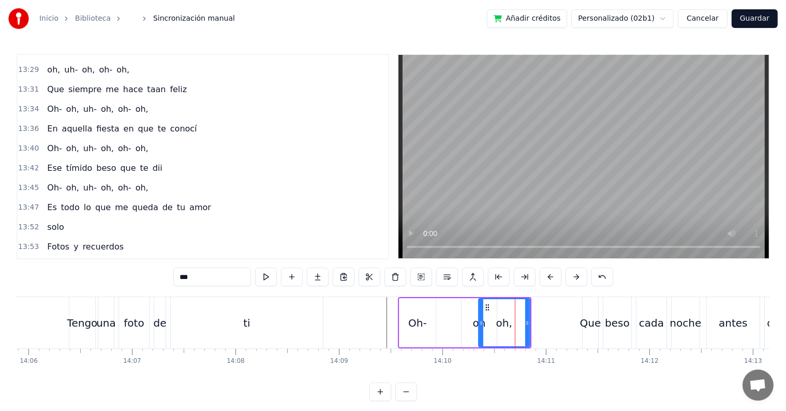
click at [503, 323] on div "oh," at bounding box center [505, 323] width 16 height 16
type input "***"
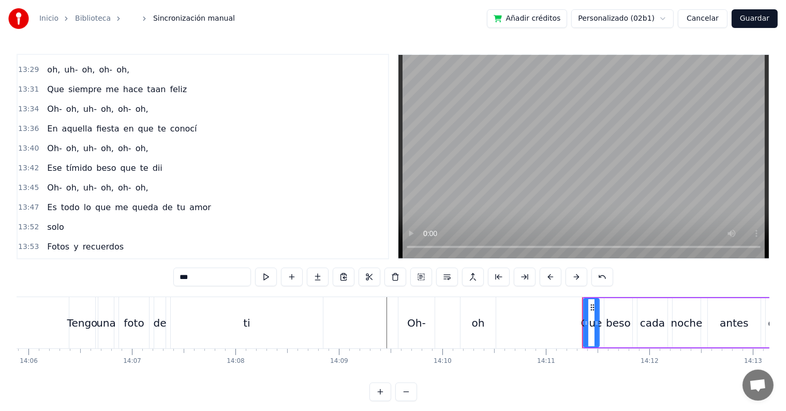
scroll to position [3508, 0]
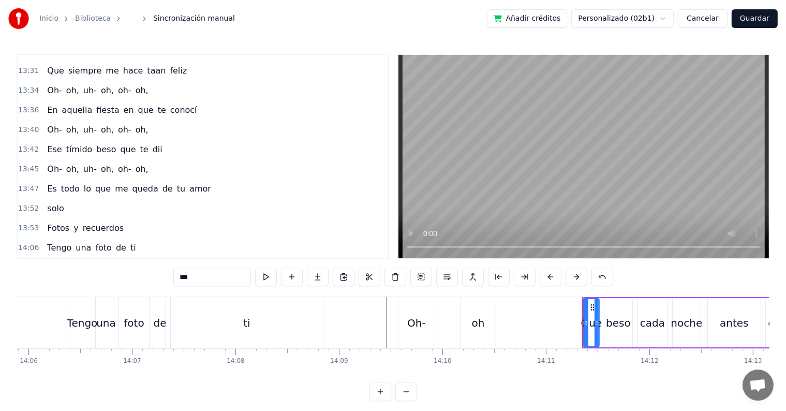
click at [444, 318] on div "Oh- oh" at bounding box center [448, 322] width 100 height 51
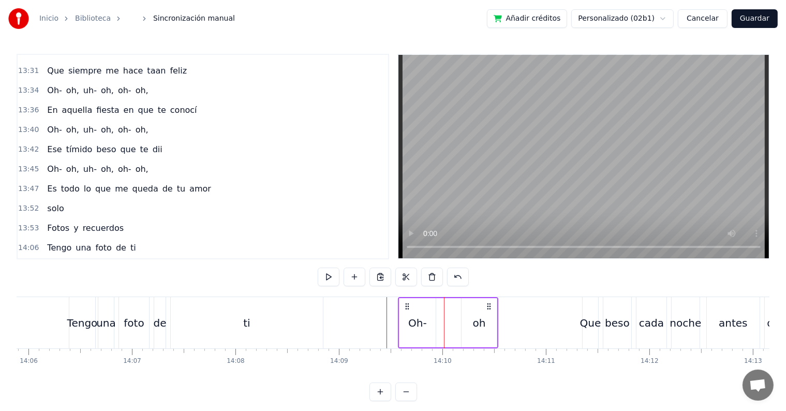
click at [476, 318] on div "oh" at bounding box center [479, 323] width 13 height 16
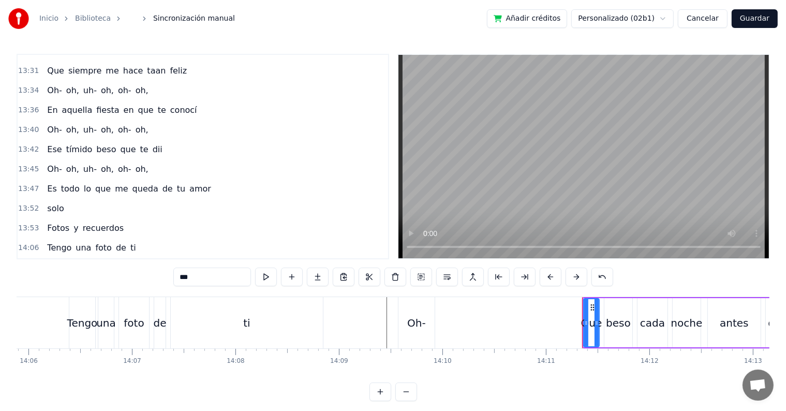
click at [434, 329] on div "Oh-" at bounding box center [417, 322] width 36 height 51
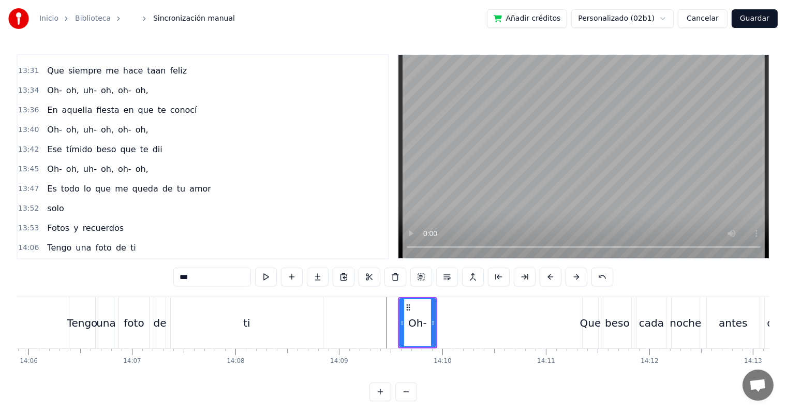
scroll to position [3490, 0]
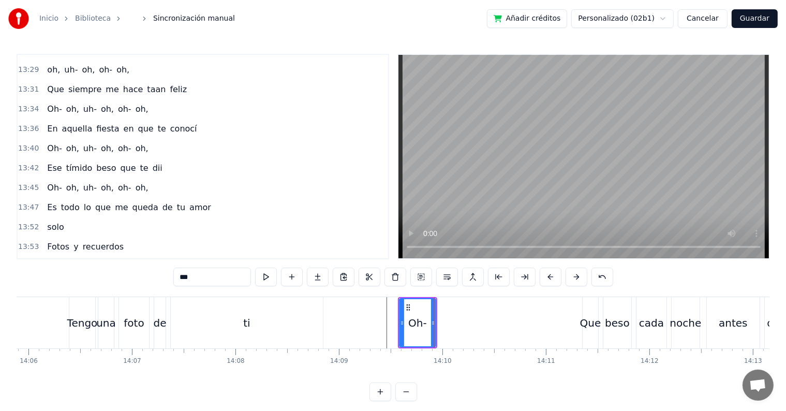
drag, startPoint x: 203, startPoint y: 283, endPoint x: 153, endPoint y: 283, distance: 49.7
click at [153, 283] on div "0:20 Yo 0:23 Te di todo mi amor y más 0:27 Y tú 0:30 No reconoces ni lo que es …" at bounding box center [393, 227] width 753 height 347
paste input "**********"
click at [215, 277] on input "**********" at bounding box center [212, 277] width 98 height 19
click at [242, 278] on input "**********" at bounding box center [212, 277] width 98 height 19
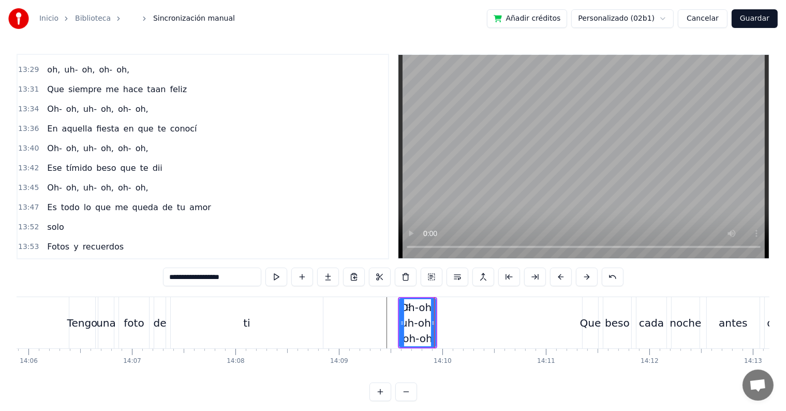
drag, startPoint x: 246, startPoint y: 278, endPoint x: 217, endPoint y: 277, distance: 28.5
click at [217, 277] on input "**********" at bounding box center [212, 277] width 98 height 19
type input "**********"
click at [434, 319] on div at bounding box center [434, 322] width 1 height 51
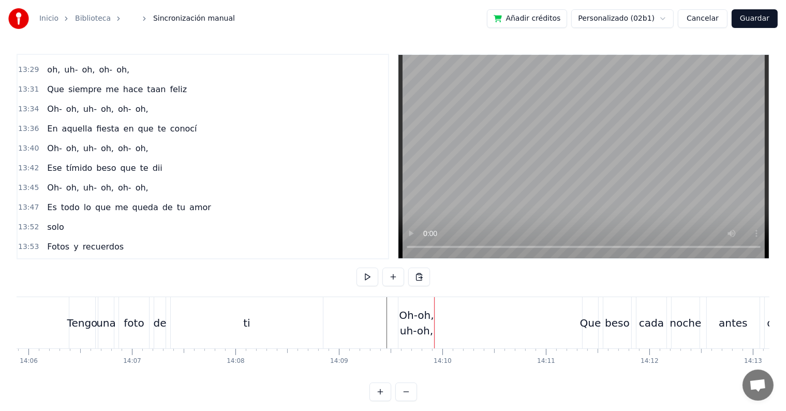
click at [418, 325] on div "Oh-oh, uh-oh," at bounding box center [417, 323] width 36 height 31
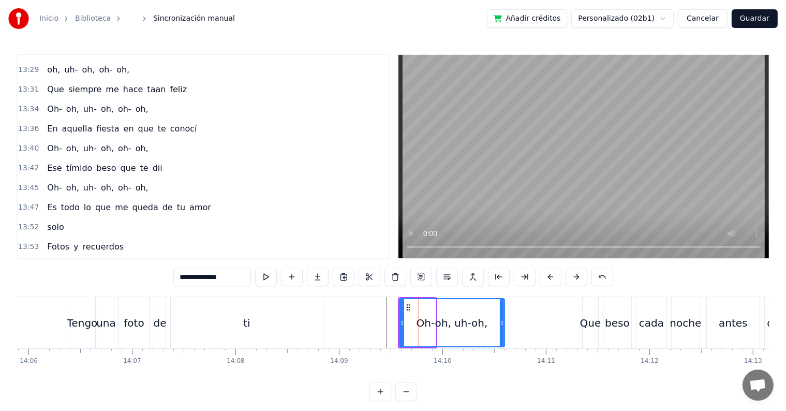
drag, startPoint x: 441, startPoint y: 323, endPoint x: 503, endPoint y: 322, distance: 62.1
click at [503, 322] on icon at bounding box center [502, 323] width 4 height 8
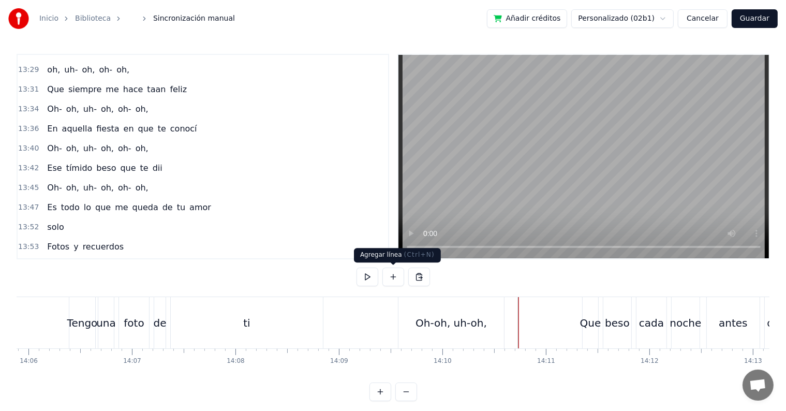
click at [400, 280] on button at bounding box center [394, 277] width 22 height 19
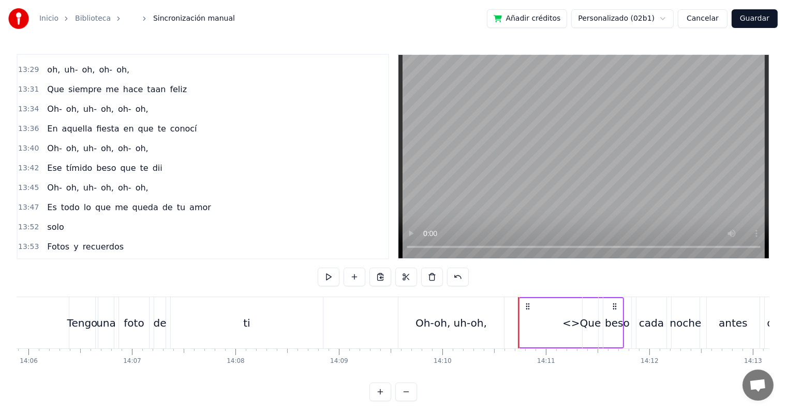
click at [553, 316] on div "<>" at bounding box center [571, 322] width 103 height 49
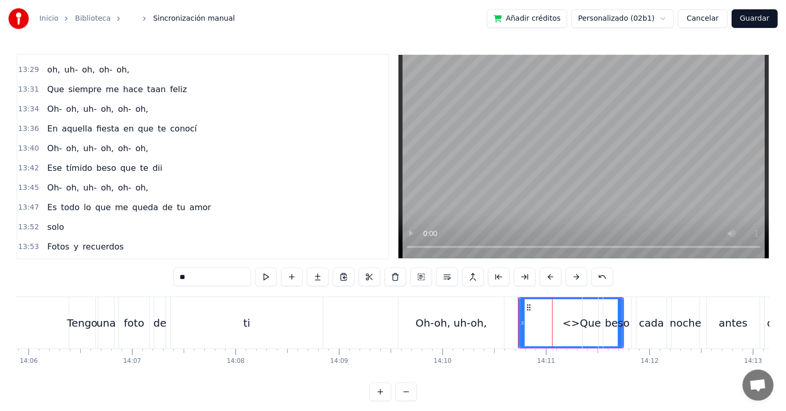
scroll to position [3508, 0]
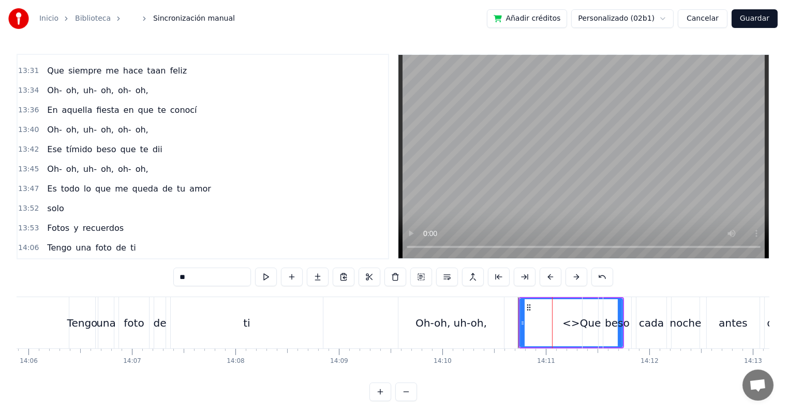
drag, startPoint x: 218, startPoint y: 279, endPoint x: 126, endPoint y: 278, distance: 92.2
click at [126, 278] on div "0:20 Yo 0:23 Te di todo mi amor y más 0:27 Y tú 0:30 No reconoces ni lo que es …" at bounding box center [393, 227] width 753 height 347
paste input "***"
drag, startPoint x: 521, startPoint y: 308, endPoint x: 564, endPoint y: 313, distance: 43.9
click at [565, 313] on div at bounding box center [566, 322] width 4 height 47
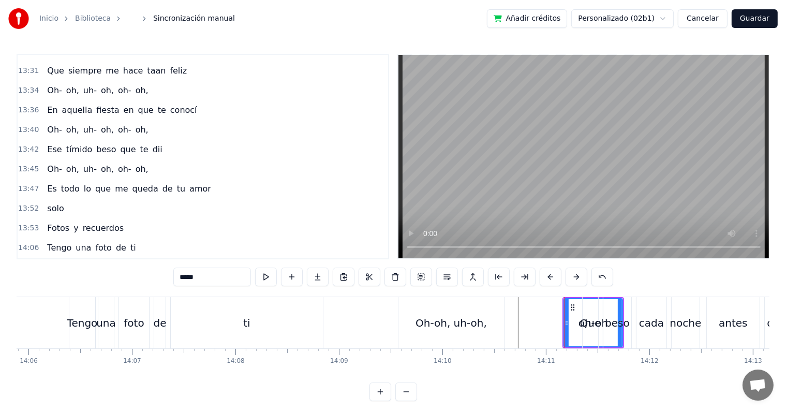
type input "*****"
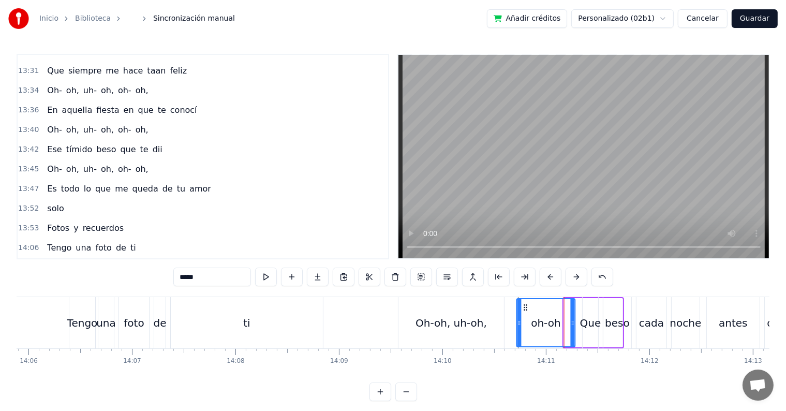
drag, startPoint x: 571, startPoint y: 306, endPoint x: 523, endPoint y: 308, distance: 47.1
click at [523, 308] on icon at bounding box center [526, 307] width 8 height 8
drag, startPoint x: 518, startPoint y: 317, endPoint x: 540, endPoint y: 319, distance: 21.8
click at [540, 319] on div at bounding box center [540, 322] width 4 height 47
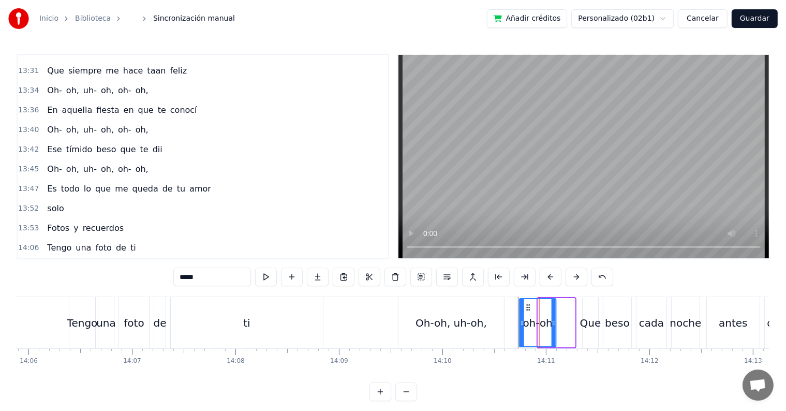
drag, startPoint x: 538, startPoint y: 305, endPoint x: 524, endPoint y: 309, distance: 14.8
click at [524, 309] on icon at bounding box center [528, 307] width 8 height 8
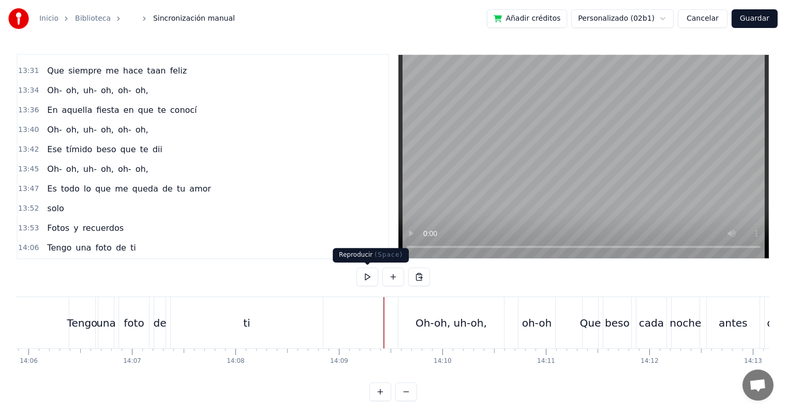
click at [369, 279] on button at bounding box center [368, 277] width 22 height 19
click at [549, 320] on div "oh-oh" at bounding box center [537, 323] width 30 height 16
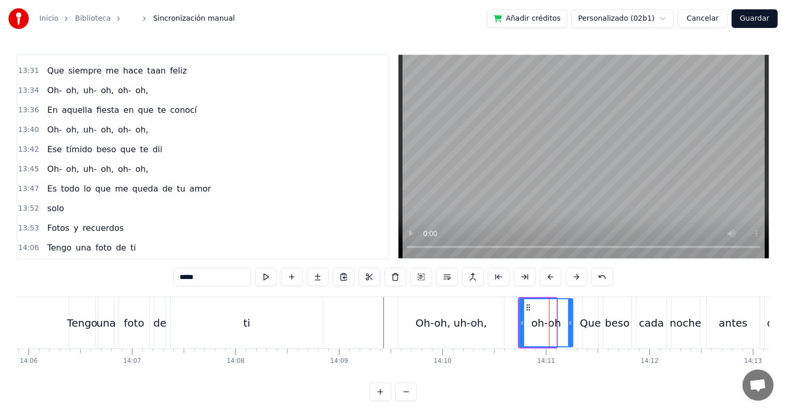
drag, startPoint x: 555, startPoint y: 324, endPoint x: 572, endPoint y: 325, distance: 16.6
click at [572, 325] on icon at bounding box center [570, 323] width 4 height 8
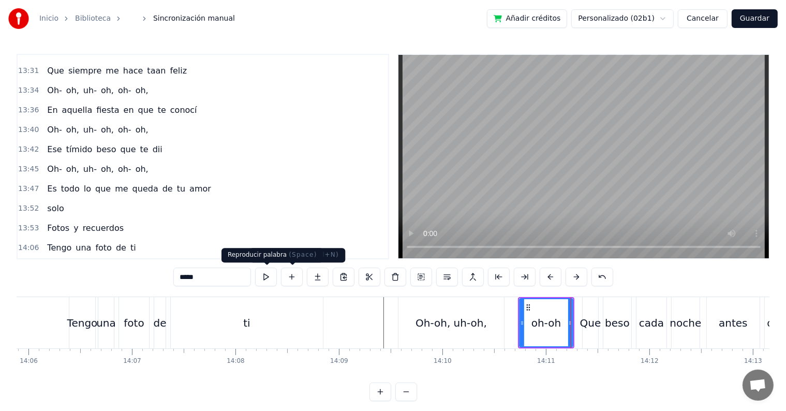
click at [273, 277] on button at bounding box center [266, 277] width 22 height 19
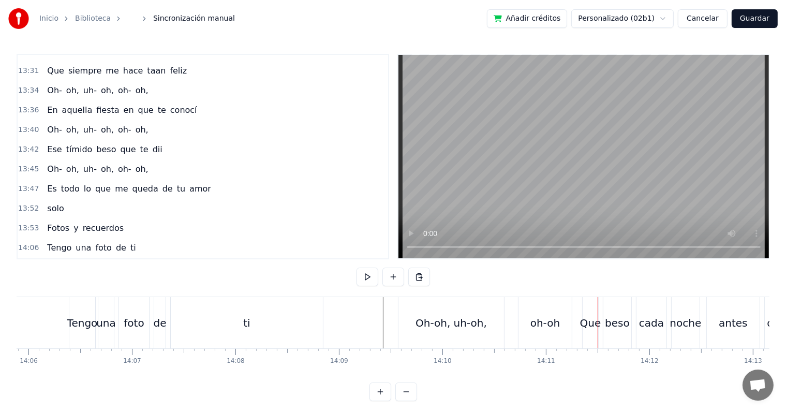
click at [61, 281] on span "oh-oh" at bounding box center [59, 287] width 26 height 12
click at [72, 261] on span "Oh-oh, uh-oh," at bounding box center [75, 267] width 59 height 12
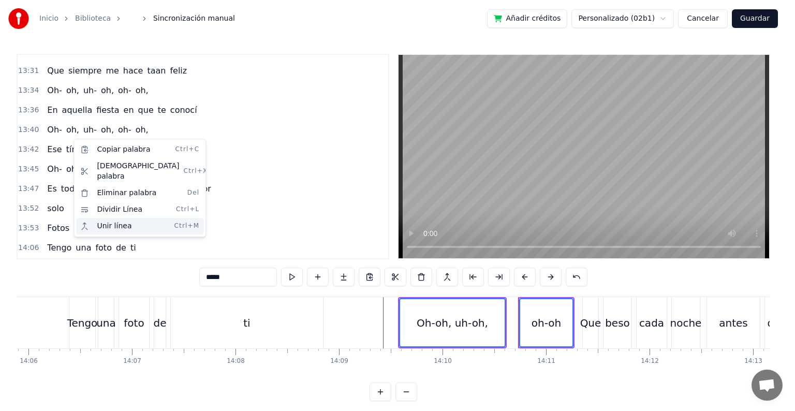
click at [133, 218] on div "Unir línea Ctrl+M" at bounding box center [139, 226] width 127 height 17
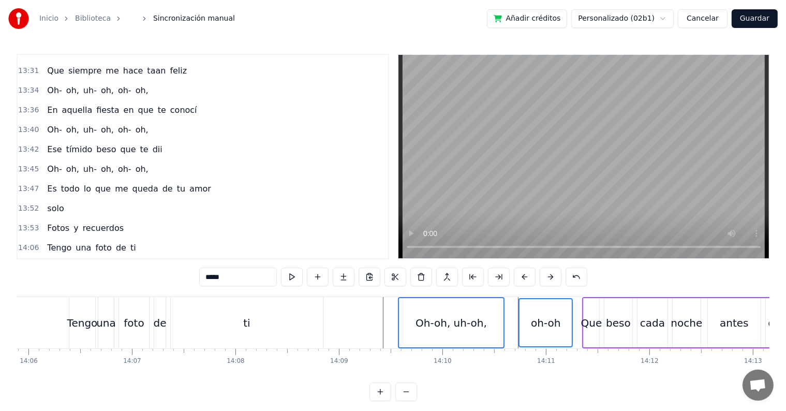
click at [74, 281] on span "Que" at bounding box center [83, 287] width 19 height 12
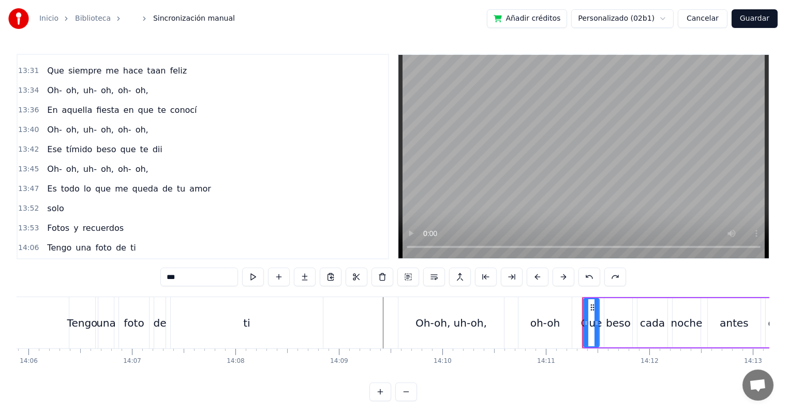
click at [60, 281] on span "oh-oh" at bounding box center [59, 287] width 26 height 12
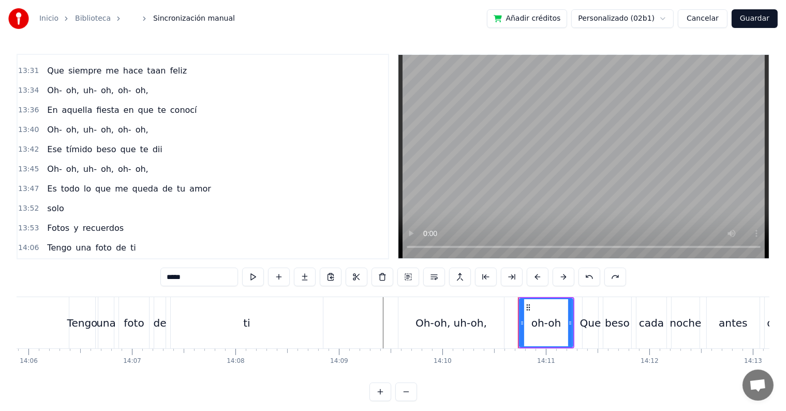
click at [67, 261] on span "Oh-oh, uh-oh," at bounding box center [75, 267] width 59 height 12
type input "**********"
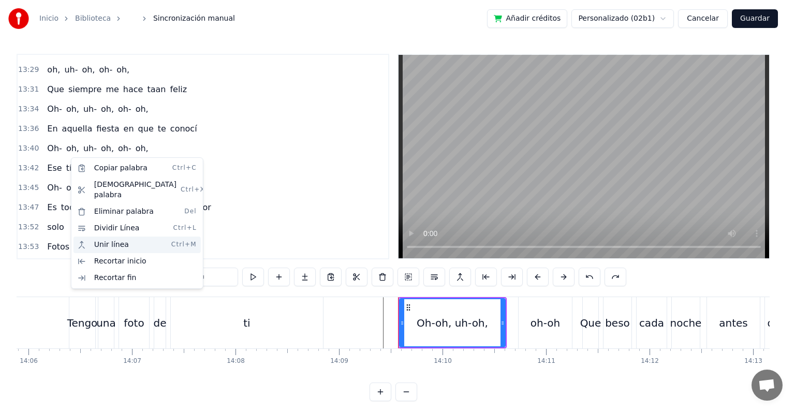
click at [129, 237] on div "Unir línea Ctrl+M" at bounding box center [137, 245] width 127 height 17
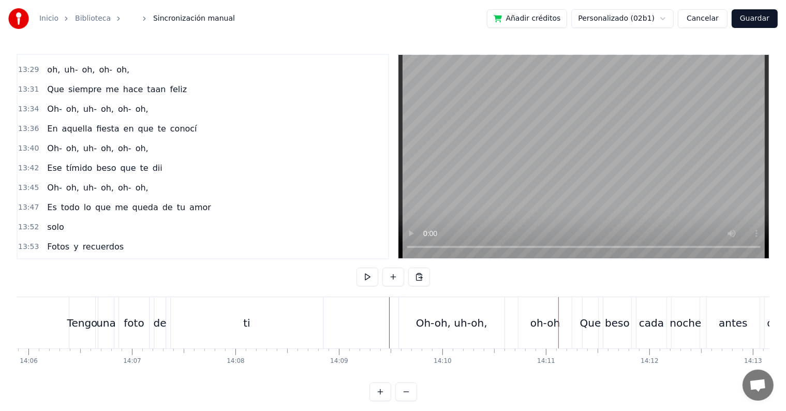
click at [541, 326] on div "oh-oh" at bounding box center [546, 323] width 30 height 16
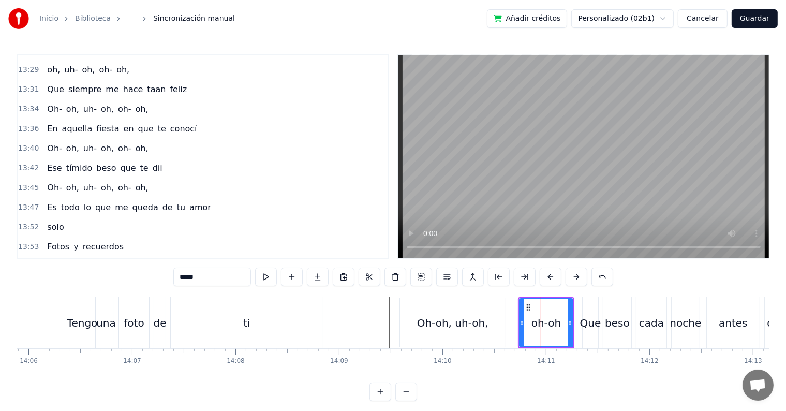
click at [485, 324] on div "Oh-oh, uh-oh," at bounding box center [453, 322] width 106 height 49
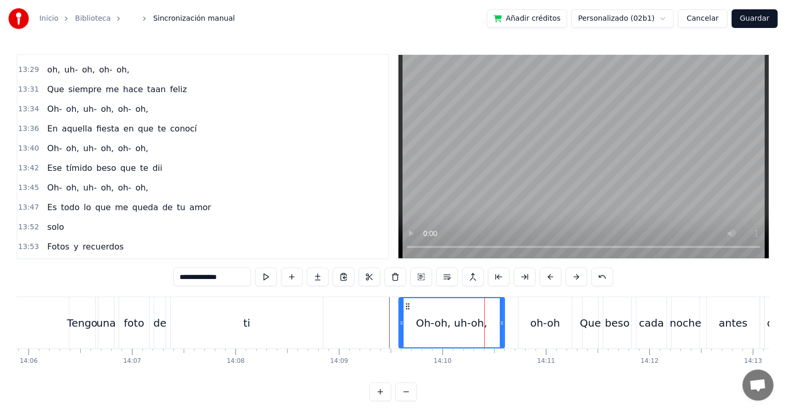
click at [238, 272] on input "**********" at bounding box center [212, 277] width 78 height 19
type input "**********"
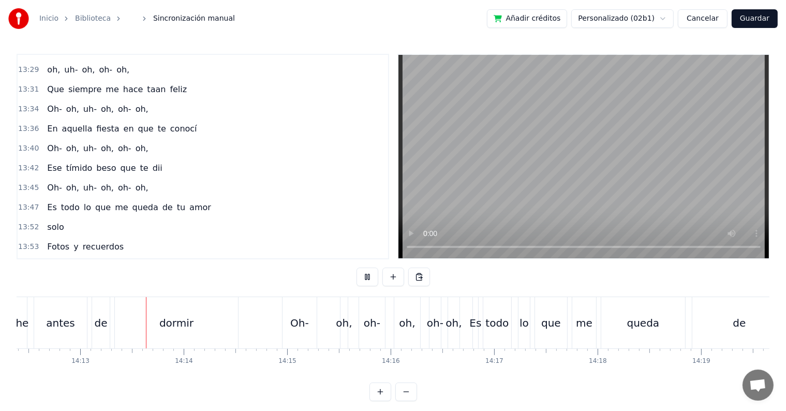
scroll to position [0, 88267]
click at [450, 323] on div "oh," at bounding box center [449, 323] width 16 height 16
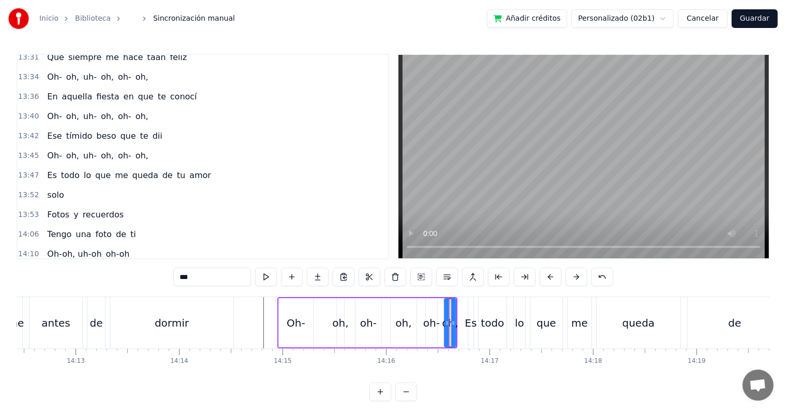
scroll to position [3527, 0]
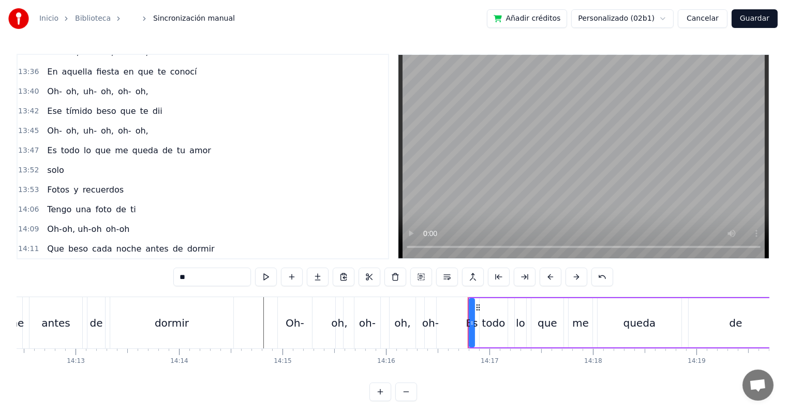
click at [431, 327] on div "oh-" at bounding box center [430, 323] width 17 height 16
type input "***"
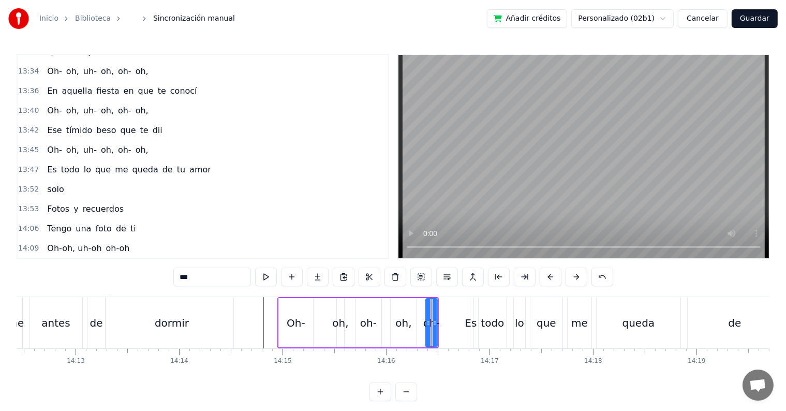
click at [439, 325] on div "oh-" at bounding box center [432, 323] width 17 height 16
drag, startPoint x: 435, startPoint y: 323, endPoint x: 443, endPoint y: 324, distance: 8.4
click at [451, 325] on icon at bounding box center [451, 323] width 4 height 8
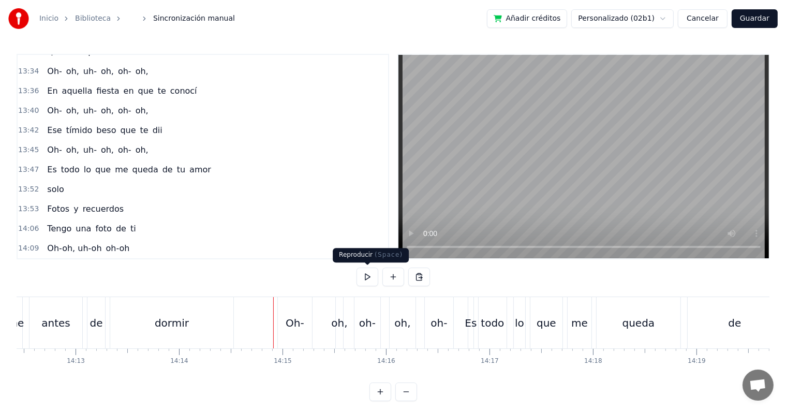
click at [365, 278] on button at bounding box center [368, 277] width 22 height 19
click at [433, 325] on div "oh-" at bounding box center [439, 323] width 17 height 16
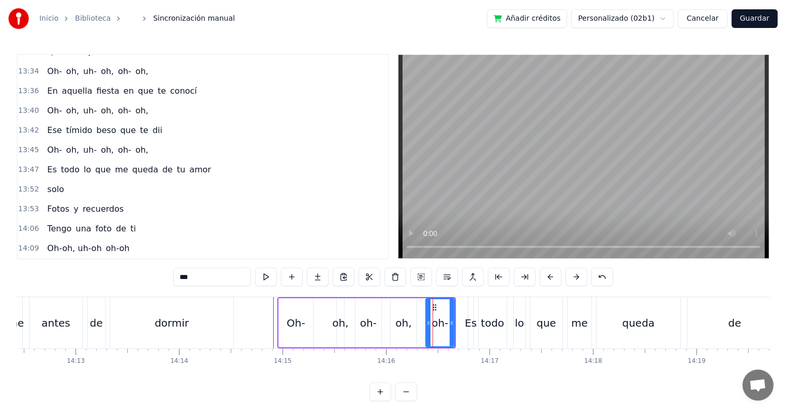
click at [227, 278] on input "***" at bounding box center [212, 277] width 78 height 19
type input "**"
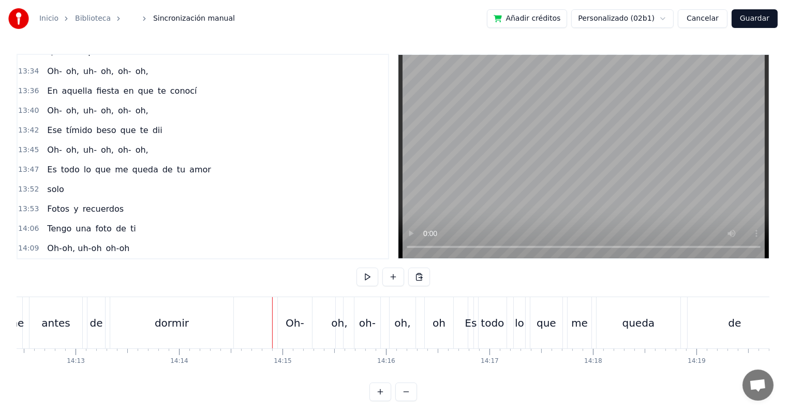
click at [408, 323] on div "oh," at bounding box center [403, 323] width 16 height 16
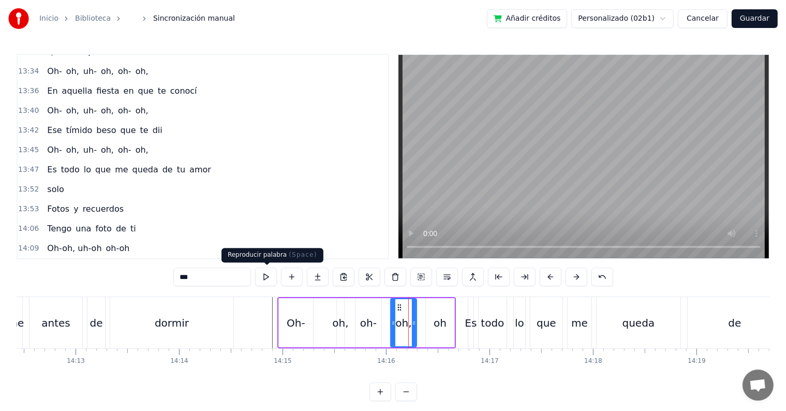
click at [228, 281] on input "***" at bounding box center [212, 277] width 78 height 19
type input "**"
click at [433, 319] on div "oh" at bounding box center [440, 322] width 28 height 49
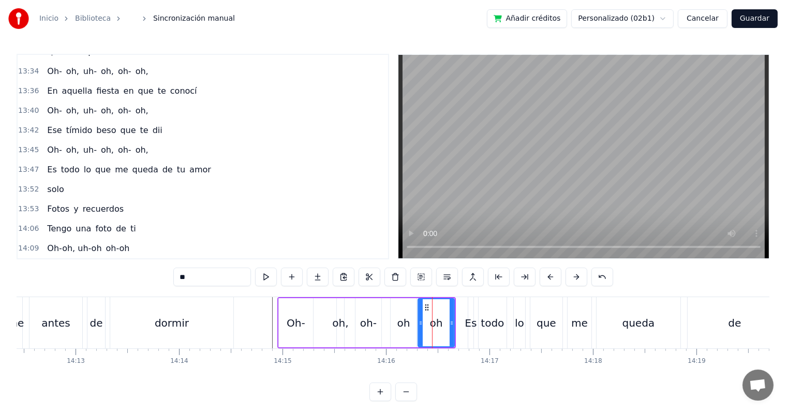
drag, startPoint x: 428, startPoint y: 321, endPoint x: 420, endPoint y: 321, distance: 7.8
click at [420, 321] on icon at bounding box center [421, 323] width 4 height 8
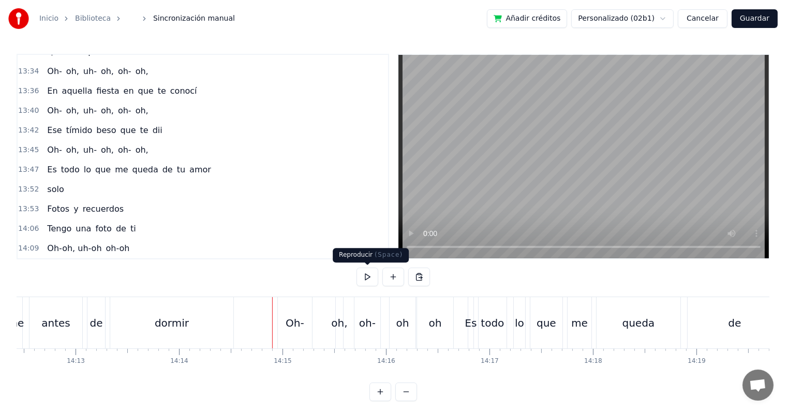
click at [366, 273] on button at bounding box center [368, 277] width 22 height 19
click at [397, 332] on div "oh" at bounding box center [403, 322] width 26 height 51
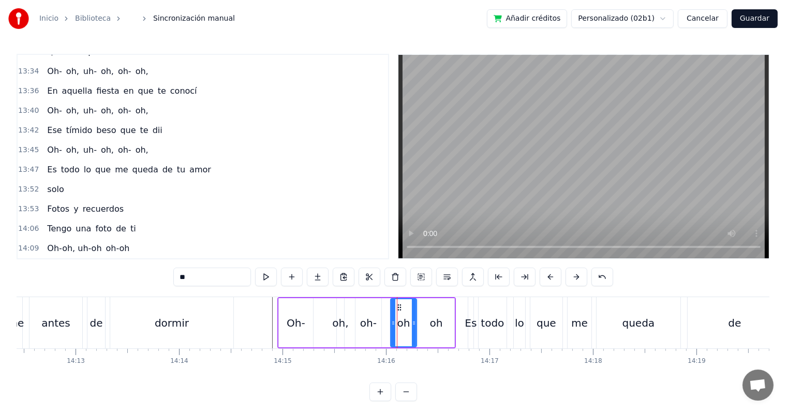
click at [432, 327] on div "oh" at bounding box center [436, 323] width 13 height 16
click at [181, 278] on input "**" at bounding box center [212, 277] width 78 height 19
type input "***"
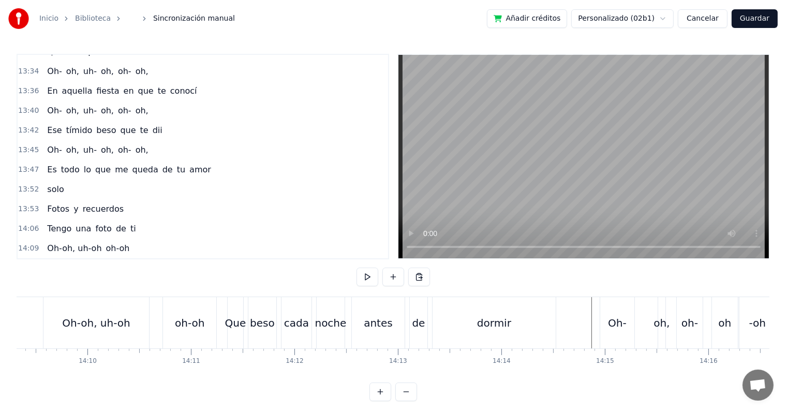
scroll to position [0, 87941]
click at [198, 319] on div "oh-oh" at bounding box center [193, 323] width 30 height 16
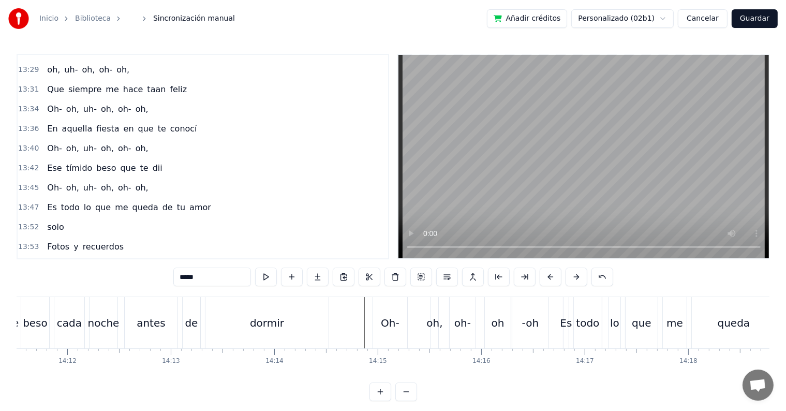
scroll to position [0, 88172]
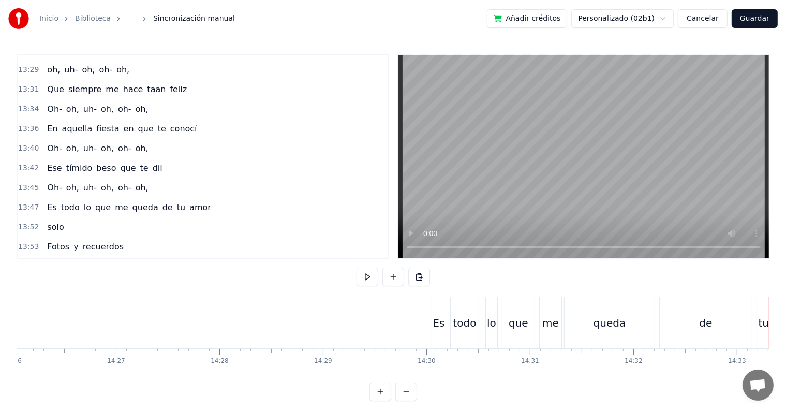
scroll to position [0, 89673]
click at [371, 277] on button at bounding box center [368, 277] width 22 height 19
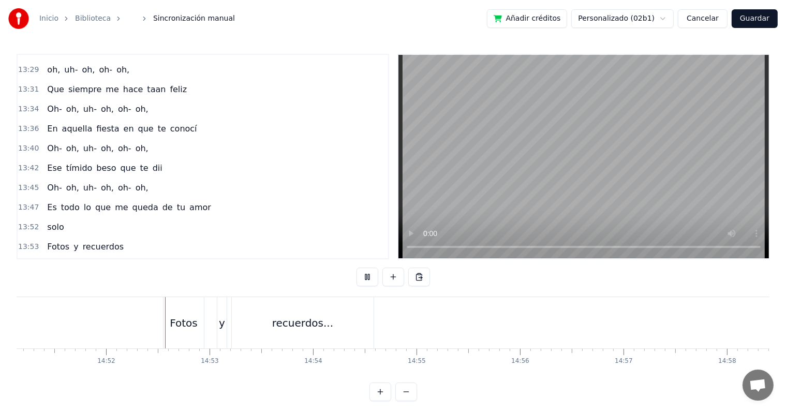
scroll to position [0, 92302]
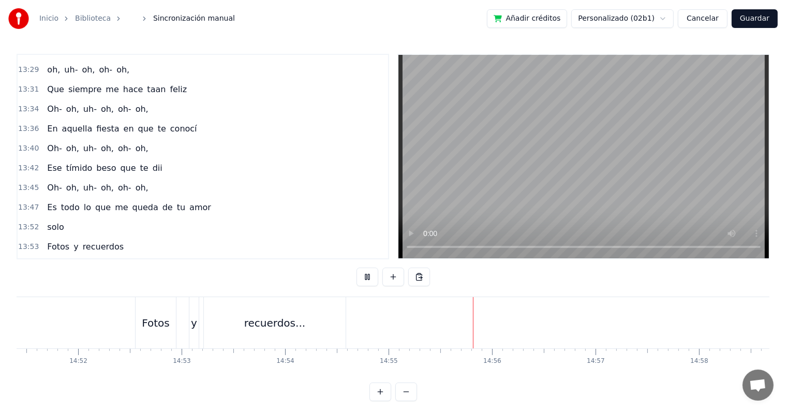
click at [758, 14] on button "Guardar" at bounding box center [755, 18] width 46 height 19
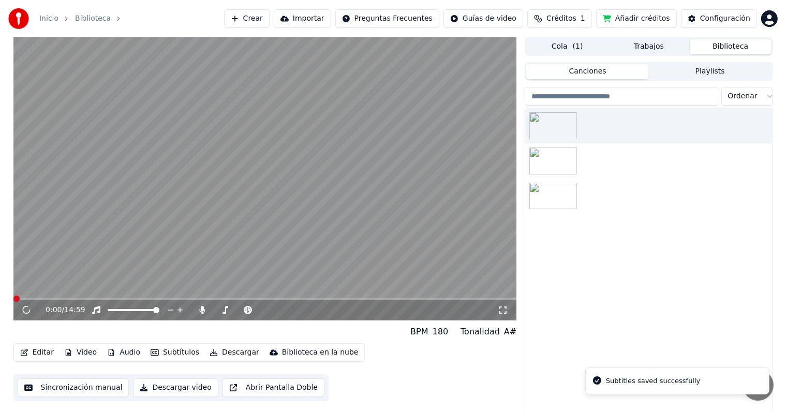
click at [385, 299] on span at bounding box center [265, 299] width 504 height 2
click at [399, 299] on span at bounding box center [265, 299] width 504 height 2
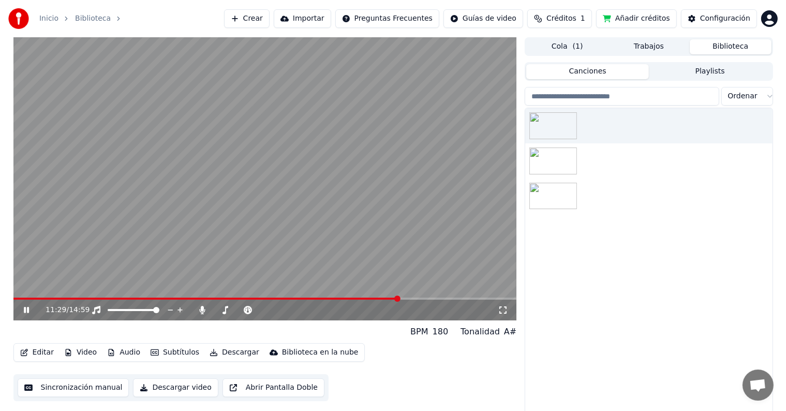
click at [412, 298] on span at bounding box center [265, 299] width 504 height 2
click at [421, 298] on span at bounding box center [265, 299] width 504 height 2
click at [431, 298] on span at bounding box center [265, 299] width 504 height 2
click at [436, 298] on span at bounding box center [265, 299] width 504 height 2
click at [442, 298] on span at bounding box center [265, 299] width 504 height 2
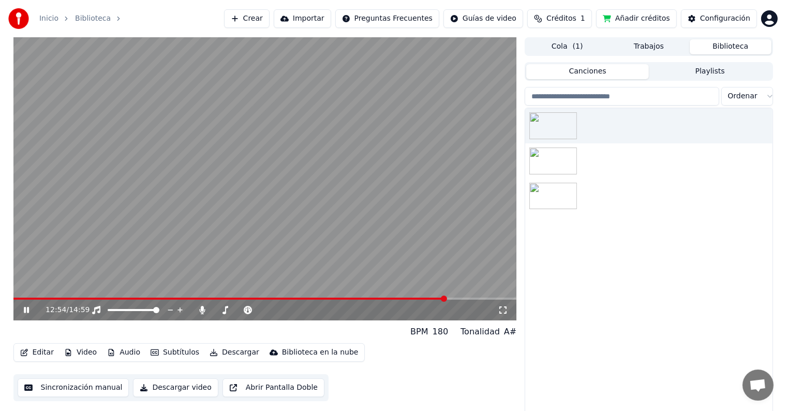
click at [446, 298] on span at bounding box center [265, 299] width 504 height 2
click at [25, 311] on icon at bounding box center [26, 310] width 5 height 6
click at [35, 354] on button "Editar" at bounding box center [37, 352] width 42 height 14
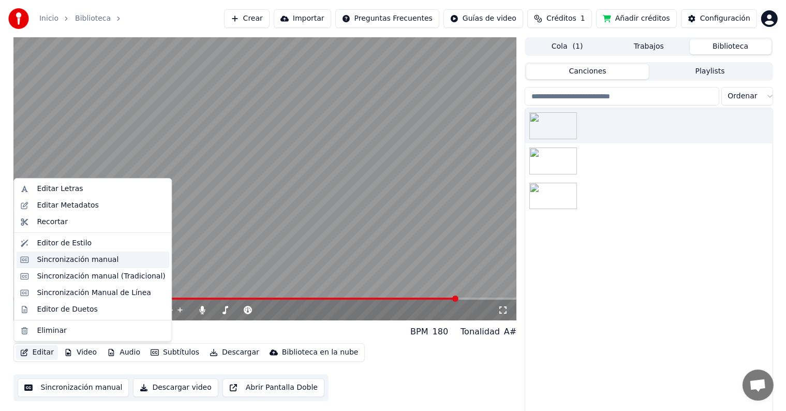
click at [74, 255] on div "Sincronización manual" at bounding box center [78, 260] width 82 height 10
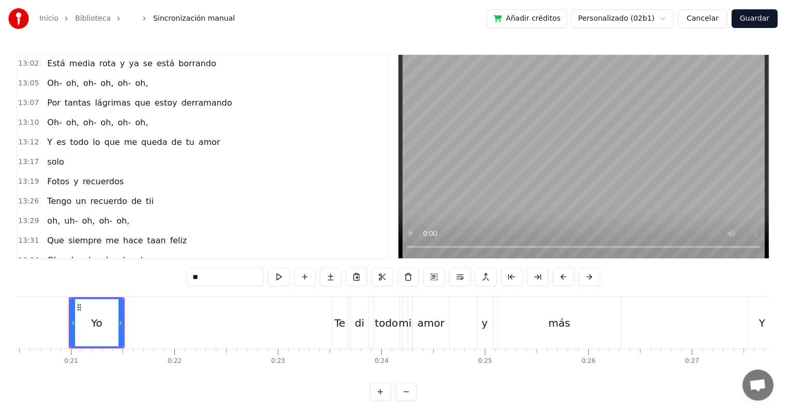
scroll to position [3222, 0]
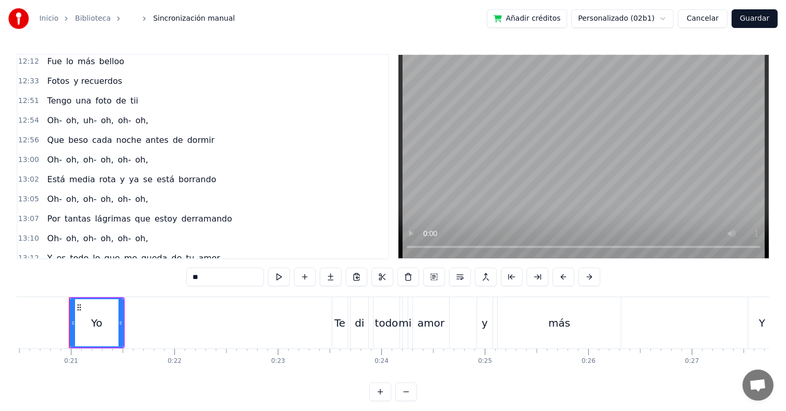
click at [159, 229] on div "13:10 Oh- oh, oh- oh, oh- oh," at bounding box center [203, 239] width 371 height 20
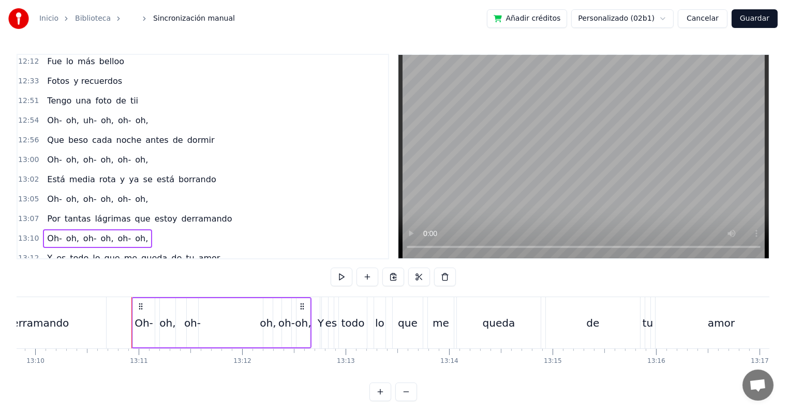
scroll to position [0, 81847]
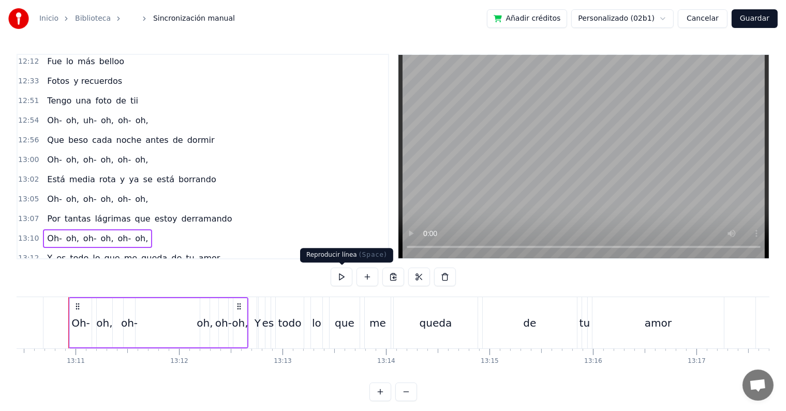
click at [345, 282] on button at bounding box center [342, 277] width 22 height 19
click at [204, 324] on div "oh," at bounding box center [205, 323] width 16 height 16
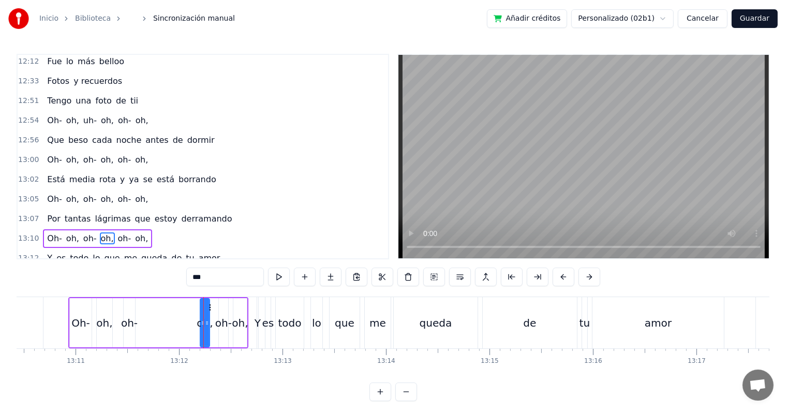
scroll to position [3185, 0]
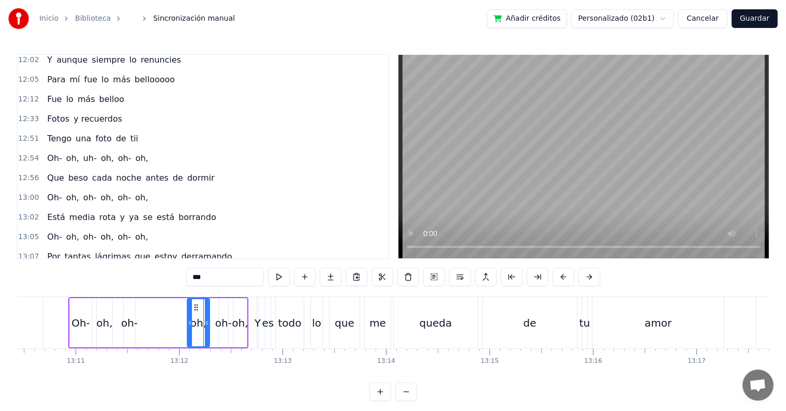
drag, startPoint x: 200, startPoint y: 323, endPoint x: 187, endPoint y: 323, distance: 12.9
click at [188, 323] on icon at bounding box center [190, 323] width 4 height 8
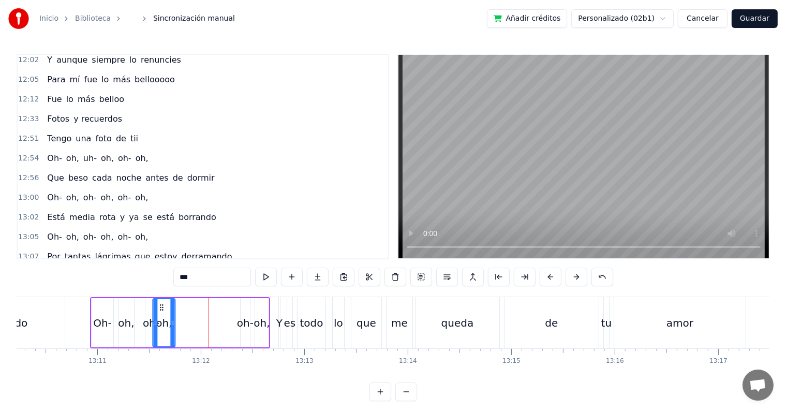
scroll to position [0, 81822]
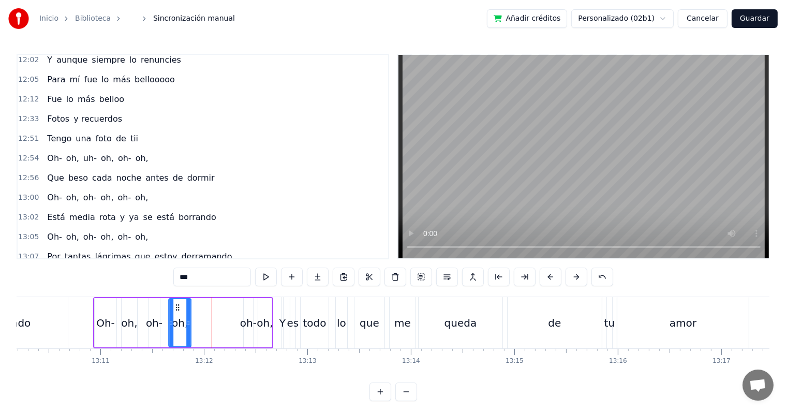
drag, startPoint x: 186, startPoint y: 308, endPoint x: 178, endPoint y: 309, distance: 8.9
click at [178, 309] on icon at bounding box center [177, 307] width 8 height 8
click at [248, 315] on div "oh-" at bounding box center [248, 323] width 17 height 16
drag, startPoint x: 245, startPoint y: 313, endPoint x: 226, endPoint y: 314, distance: 19.2
click at [226, 314] on div at bounding box center [227, 322] width 4 height 47
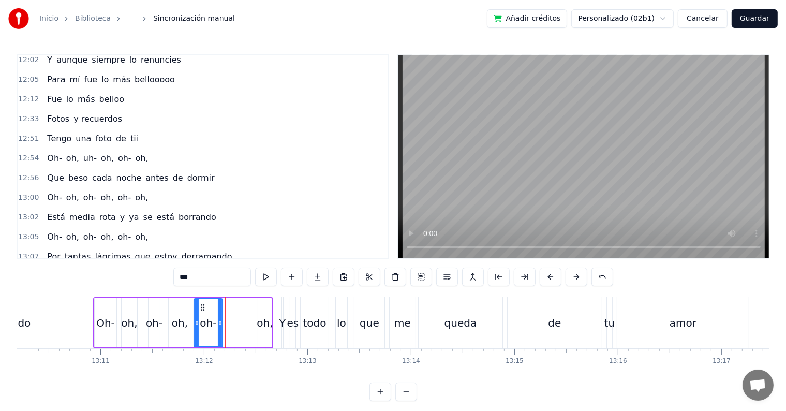
drag, startPoint x: 224, startPoint y: 307, endPoint x: 201, endPoint y: 308, distance: 23.3
click at [201, 308] on icon at bounding box center [203, 307] width 8 height 8
click at [224, 309] on div "oh-" at bounding box center [239, 322] width 30 height 49
click at [263, 314] on div "oh," at bounding box center [264, 322] width 13 height 49
drag, startPoint x: 259, startPoint y: 313, endPoint x: 240, endPoint y: 313, distance: 19.2
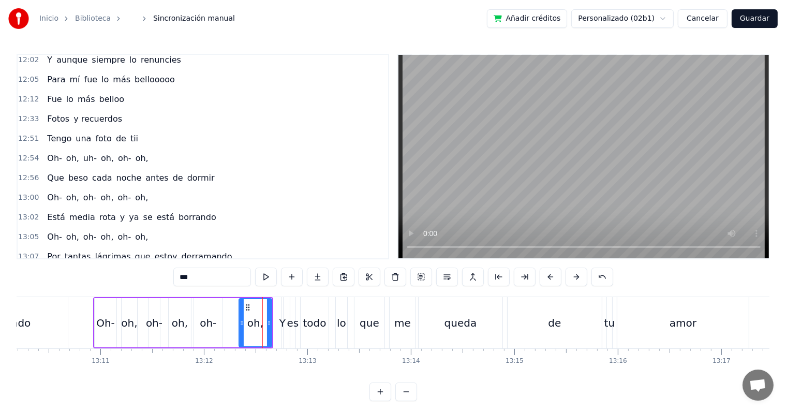
click at [240, 313] on div at bounding box center [242, 322] width 4 height 47
click at [216, 309] on div "oh-" at bounding box center [208, 322] width 28 height 49
drag, startPoint x: 202, startPoint y: 305, endPoint x: 217, endPoint y: 306, distance: 15.6
click at [217, 306] on icon at bounding box center [217, 307] width 8 height 8
click at [181, 315] on div "oh," at bounding box center [180, 323] width 16 height 16
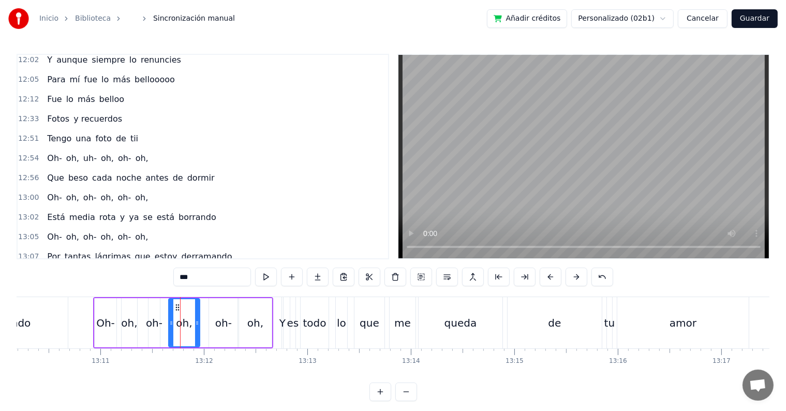
drag, startPoint x: 189, startPoint y: 311, endPoint x: 199, endPoint y: 313, distance: 10.1
click at [199, 313] on div at bounding box center [197, 322] width 4 height 47
click at [178, 308] on icon at bounding box center [181, 307] width 8 height 8
click at [157, 310] on div "oh-" at bounding box center [154, 322] width 11 height 49
drag, startPoint x: 159, startPoint y: 312, endPoint x: 169, endPoint y: 313, distance: 10.0
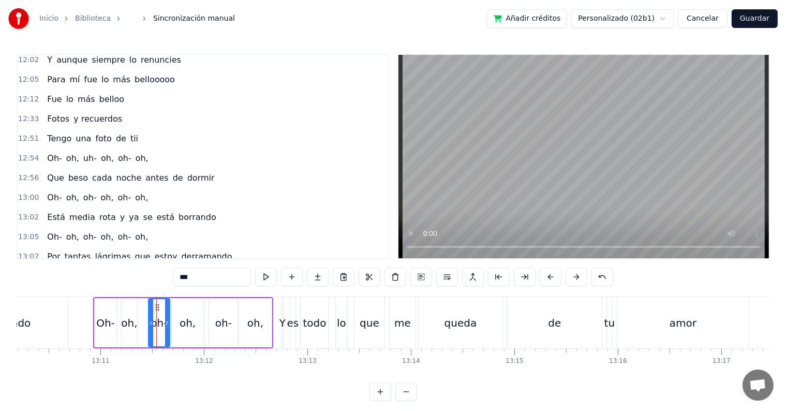
click at [169, 313] on div at bounding box center [167, 322] width 4 height 47
click at [128, 315] on div "oh," at bounding box center [129, 323] width 16 height 16
drag, startPoint x: 135, startPoint y: 315, endPoint x: 145, endPoint y: 316, distance: 10.4
click at [145, 316] on div at bounding box center [145, 322] width 4 height 47
click at [110, 322] on div "Oh-" at bounding box center [105, 323] width 19 height 16
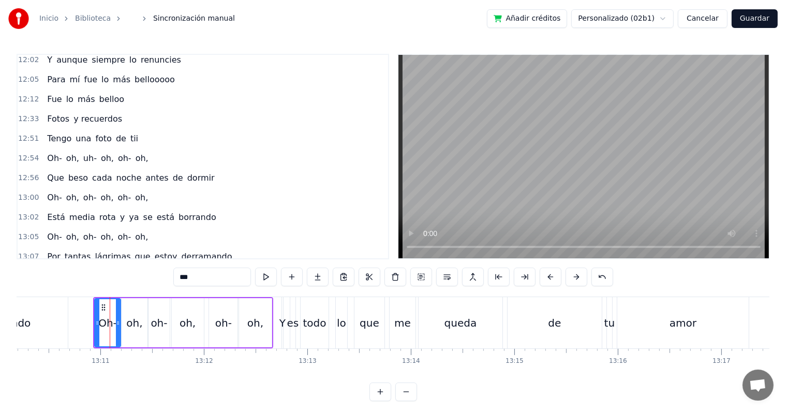
drag, startPoint x: 114, startPoint y: 319, endPoint x: 119, endPoint y: 320, distance: 5.3
click at [119, 320] on icon at bounding box center [118, 323] width 4 height 8
click at [129, 319] on div "oh," at bounding box center [134, 323] width 16 height 16
click at [156, 315] on div "oh-" at bounding box center [159, 323] width 17 height 16
click at [182, 315] on div "oh," at bounding box center [188, 323] width 16 height 16
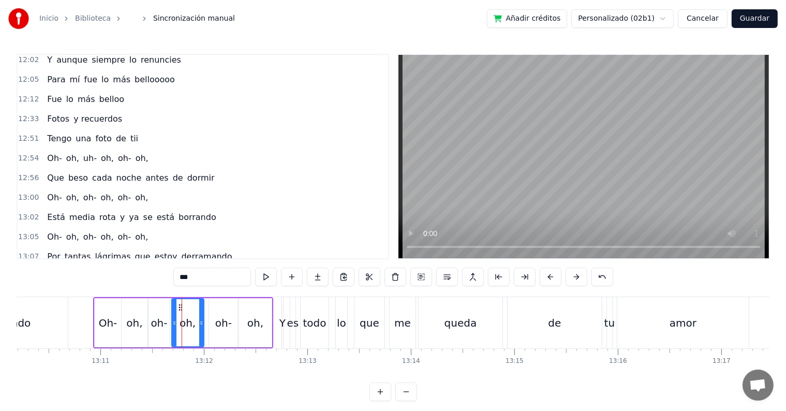
click at [223, 317] on div "oh-" at bounding box center [223, 323] width 17 height 16
click at [245, 317] on div "oh," at bounding box center [255, 322] width 33 height 49
type input "***"
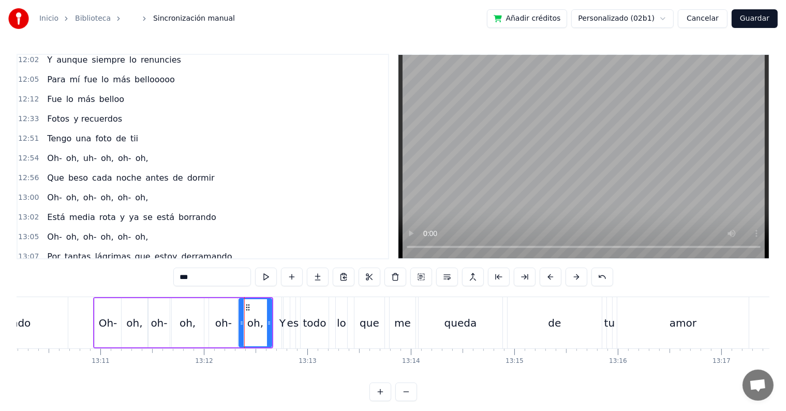
click at [209, 277] on input "***" at bounding box center [212, 277] width 78 height 19
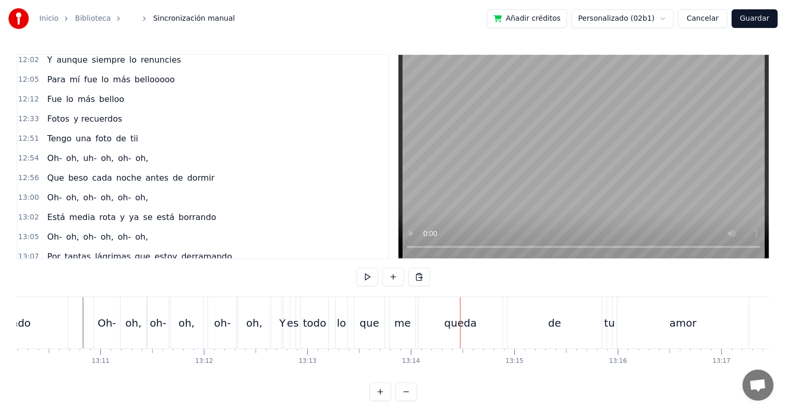
click at [753, 19] on button "Guardar" at bounding box center [755, 18] width 46 height 19
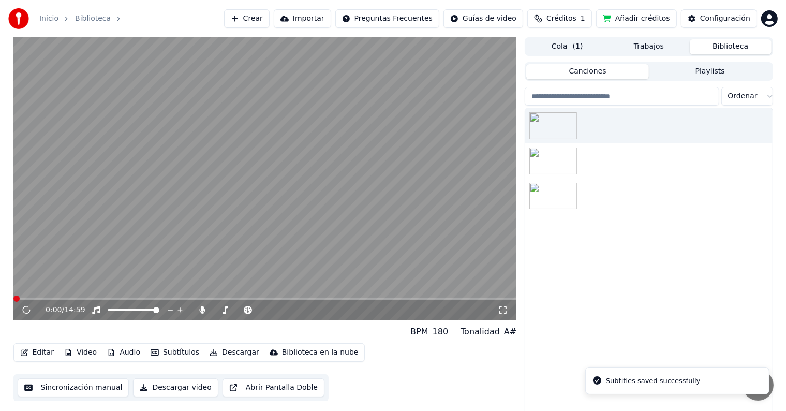
click at [359, 299] on span at bounding box center [265, 299] width 504 height 2
click at [381, 298] on span at bounding box center [265, 299] width 504 height 2
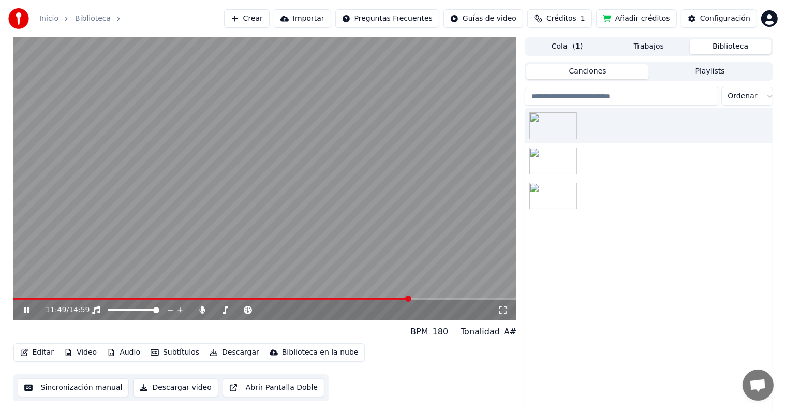
click at [410, 298] on span at bounding box center [265, 299] width 504 height 2
click at [425, 295] on video at bounding box center [265, 178] width 504 height 283
click at [430, 298] on span at bounding box center [265, 299] width 504 height 2
click at [340, 184] on video at bounding box center [265, 178] width 504 height 283
click at [448, 297] on video at bounding box center [265, 178] width 504 height 283
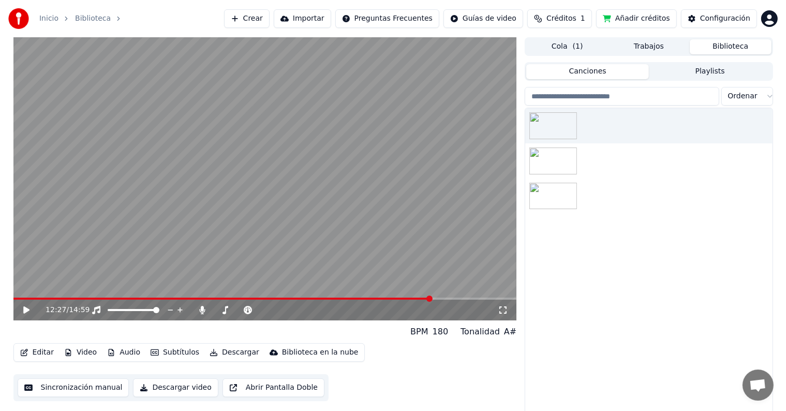
click at [449, 298] on span at bounding box center [265, 299] width 504 height 2
click at [25, 310] on icon at bounding box center [26, 309] width 6 height 7
click at [30, 311] on icon at bounding box center [34, 310] width 24 height 8
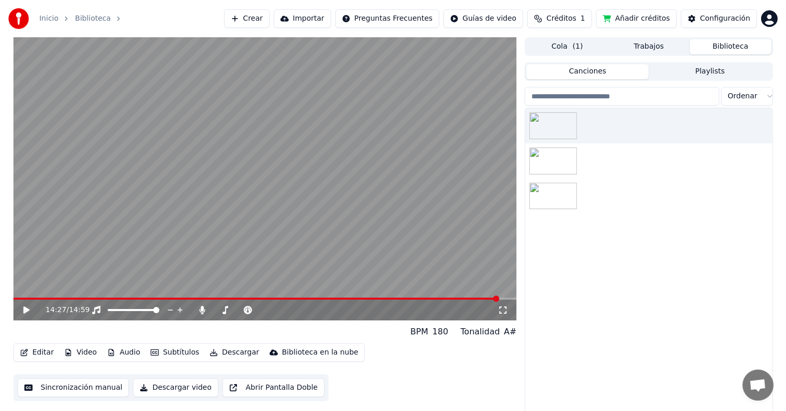
click at [243, 351] on button "Descargar" at bounding box center [235, 352] width 58 height 14
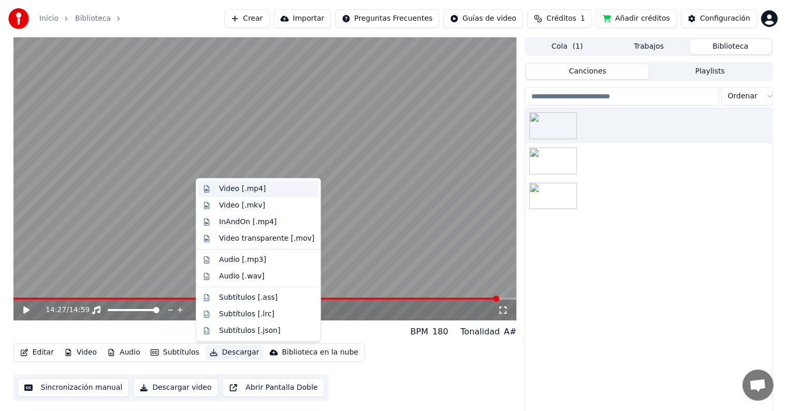
click at [241, 188] on div "Video [.mp4]" at bounding box center [242, 189] width 47 height 10
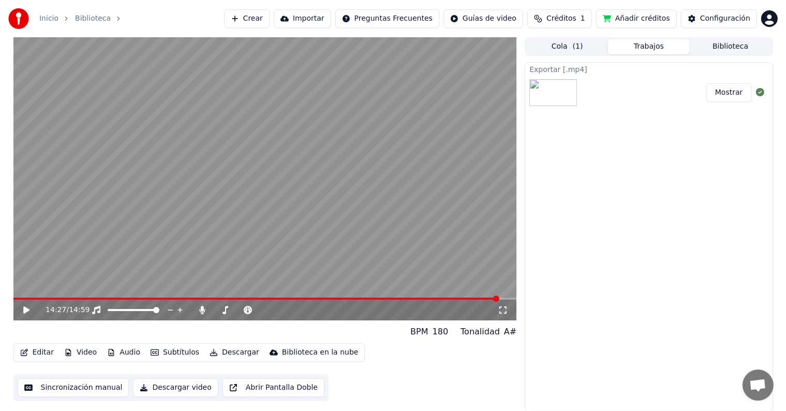
click at [724, 90] on button "Mostrar" at bounding box center [730, 92] width 46 height 19
